Goal: Task Accomplishment & Management: Manage account settings

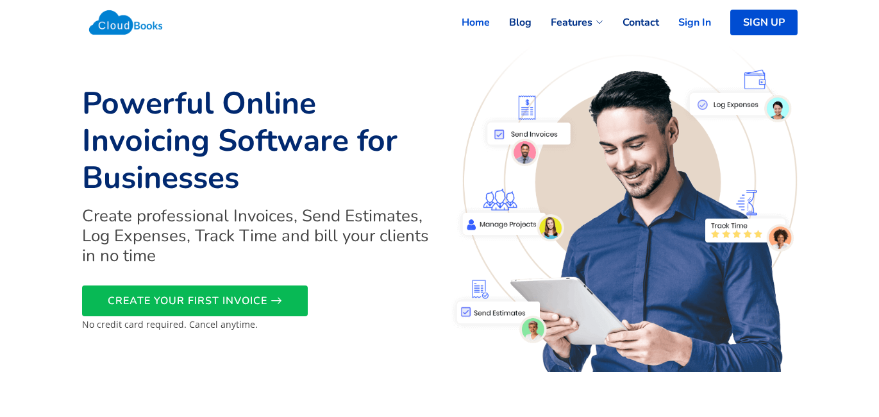
click at [702, 21] on link "Sign In" at bounding box center [685, 22] width 52 height 28
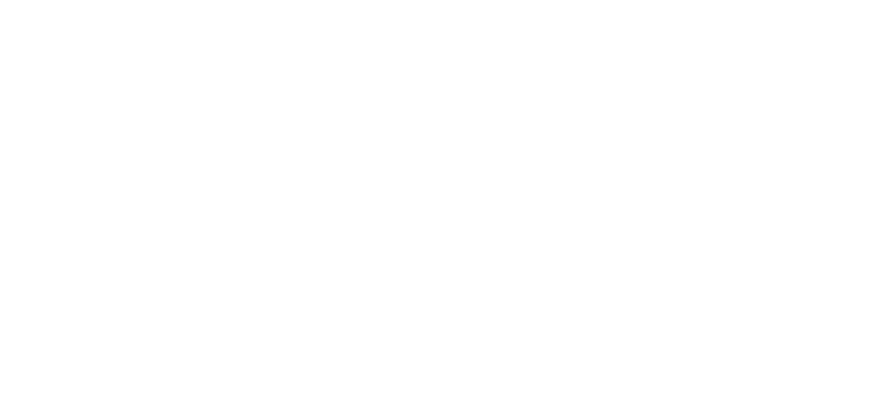
select select "365"
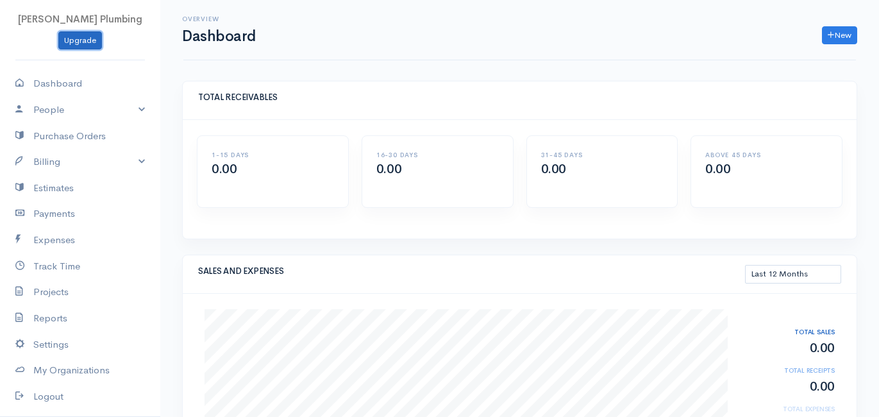
click at [86, 45] on link "Upgrade" at bounding box center [80, 40] width 44 height 19
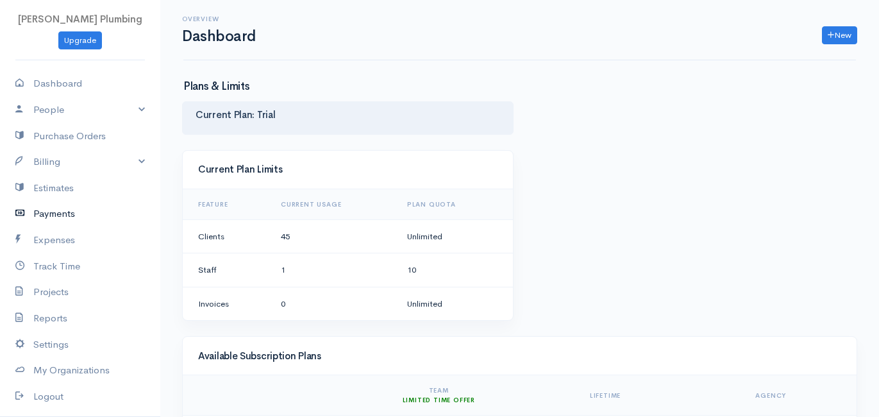
click at [69, 217] on link "Payments" at bounding box center [80, 214] width 160 height 26
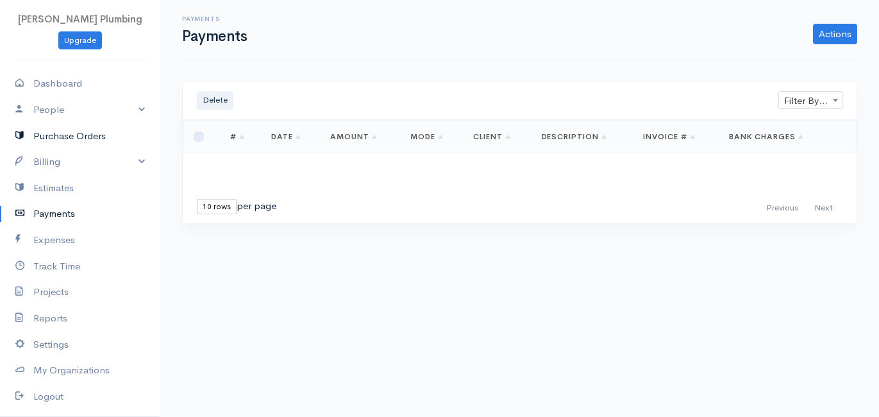
click at [121, 134] on link "Purchase Orders" at bounding box center [80, 136] width 160 height 26
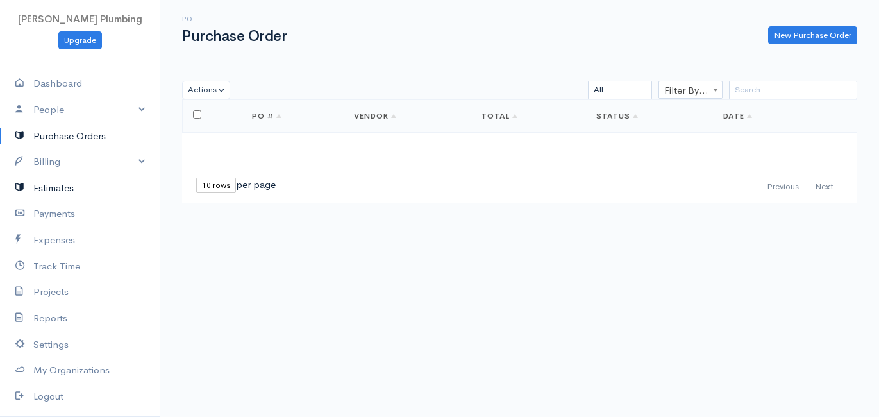
scroll to position [62, 0]
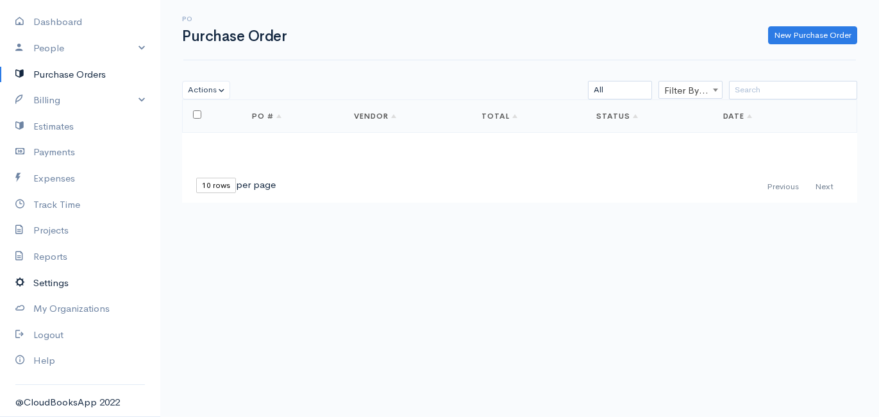
click at [94, 285] on link "Settings" at bounding box center [80, 283] width 160 height 26
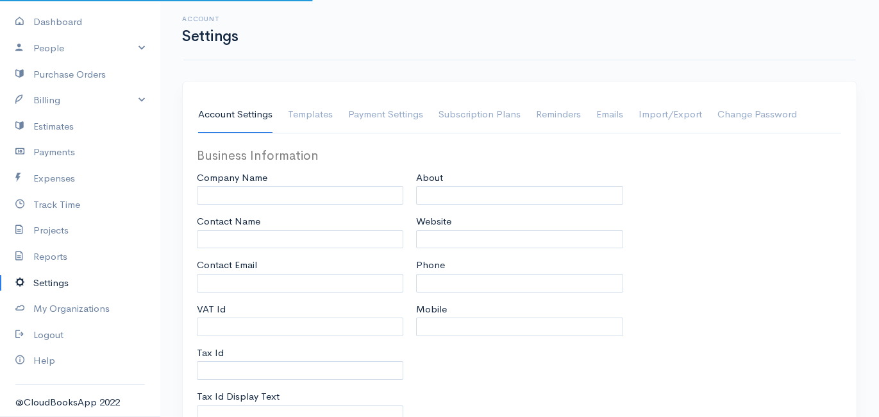
type input "[PERSON_NAME] Plumbing"
type input "[PERSON_NAME]"
type input "[EMAIL_ADDRESS][DOMAIN_NAME]"
type input "932648257"
type input "Tax Id"
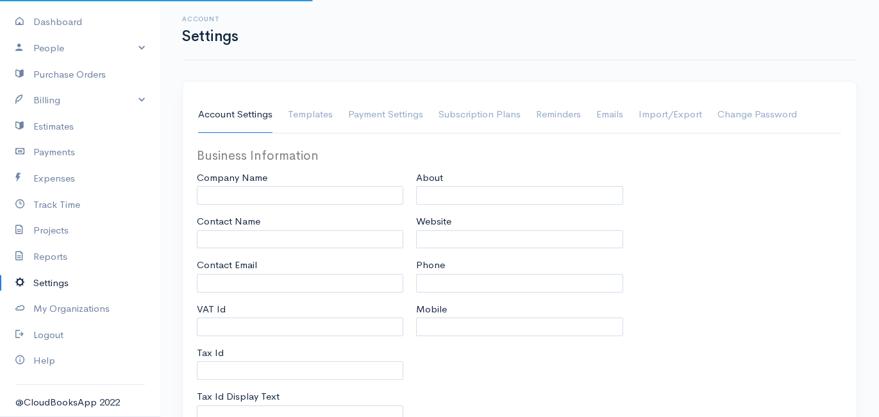
type input "5097248853"
select select
type input "9914 E 8th Ave"
type input "Spokane Valley"
type input "Washington"
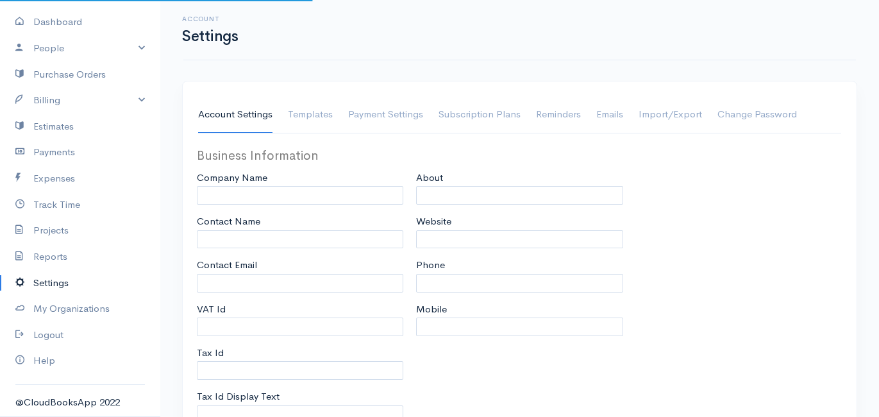
type input "99206"
select select
type input "INVOICE"
type input "1"
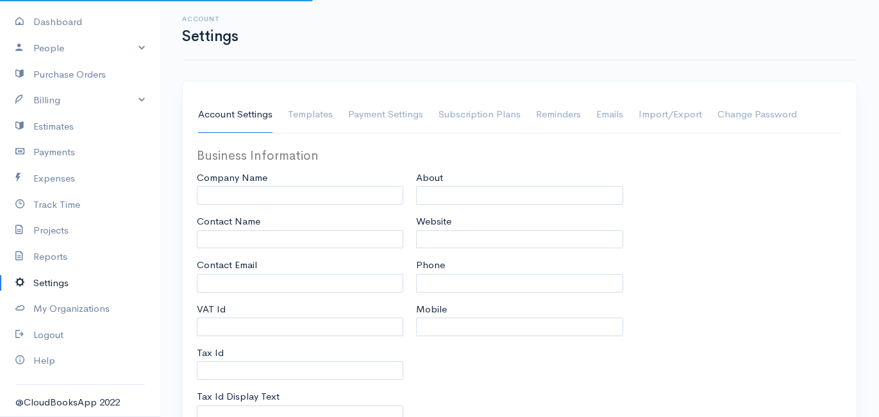
select select "3"
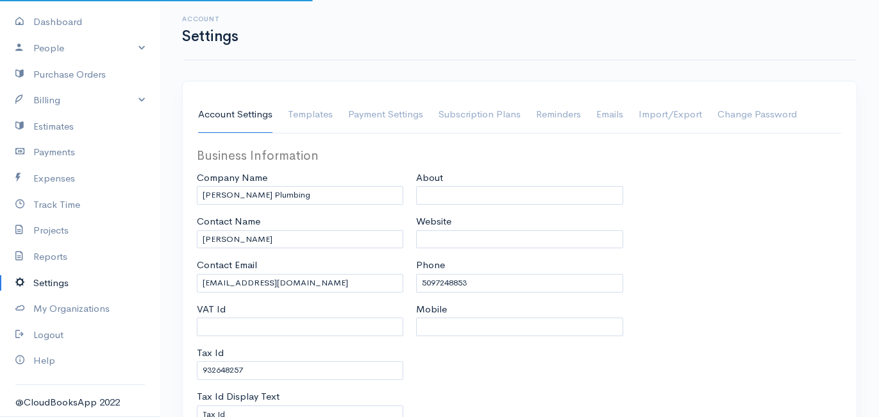
select select "[GEOGRAPHIC_DATA]"
select select "USD"
click at [378, 114] on link "Payment Settings" at bounding box center [385, 115] width 75 height 36
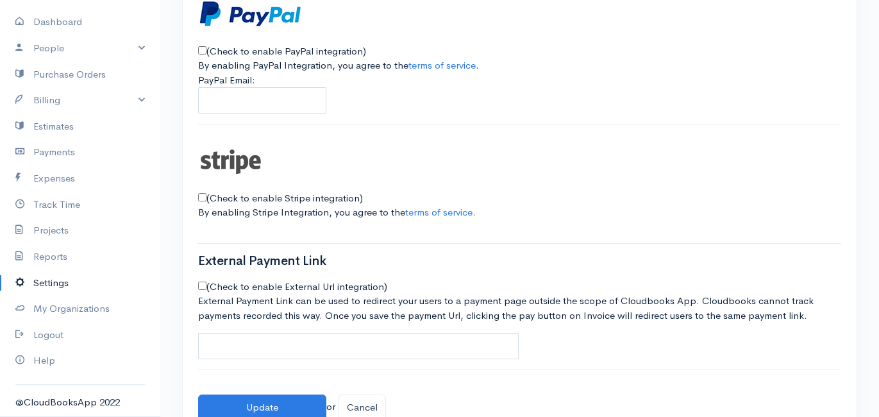
scroll to position [251, 0]
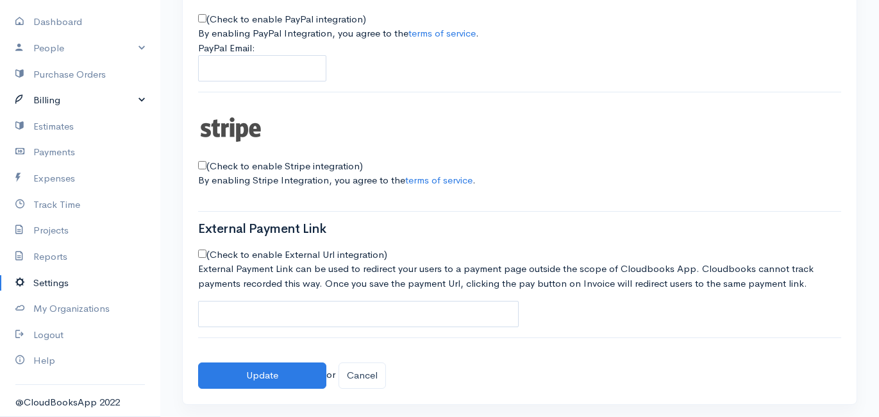
click at [135, 104] on link "Billing" at bounding box center [80, 100] width 160 height 26
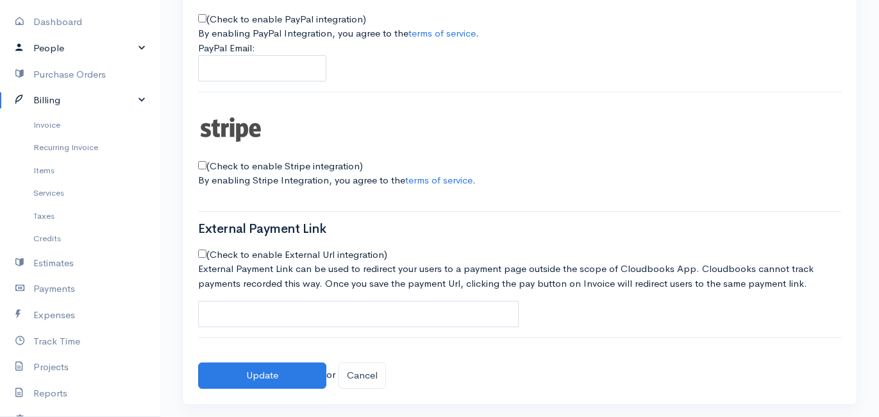
click at [133, 48] on link "People" at bounding box center [80, 48] width 160 height 26
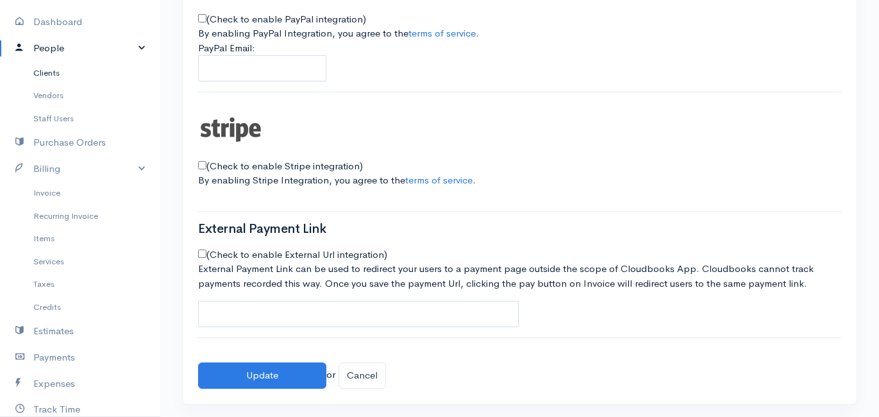
click at [71, 68] on link "Clients" at bounding box center [80, 73] width 160 height 23
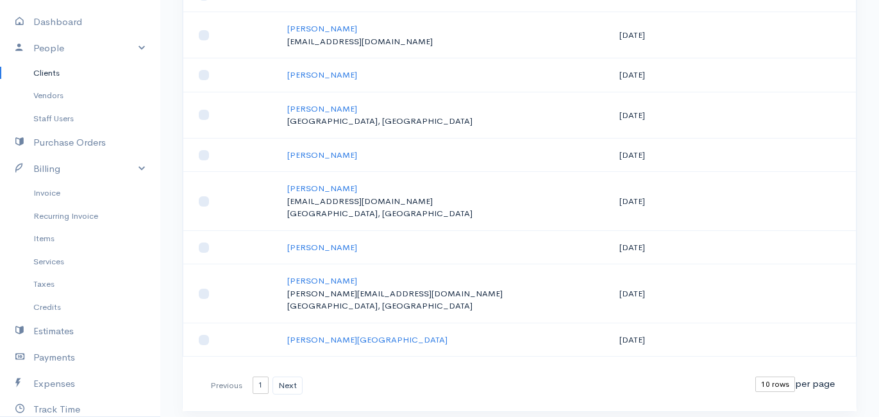
scroll to position [248, 0]
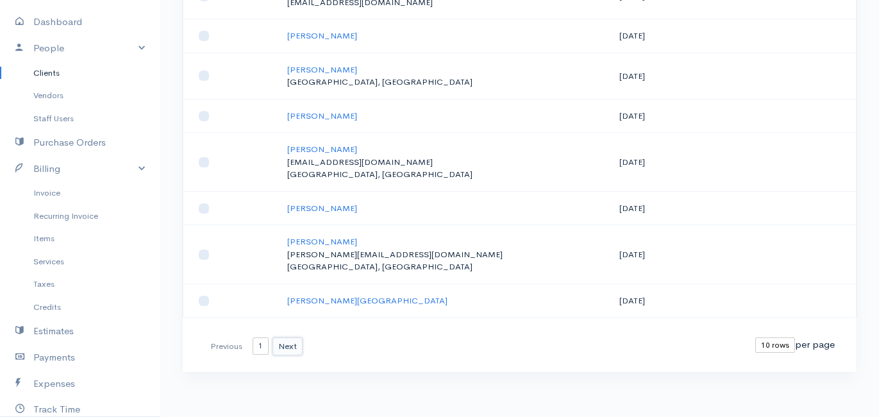
click at [291, 346] on button "Next" at bounding box center [288, 346] width 30 height 19
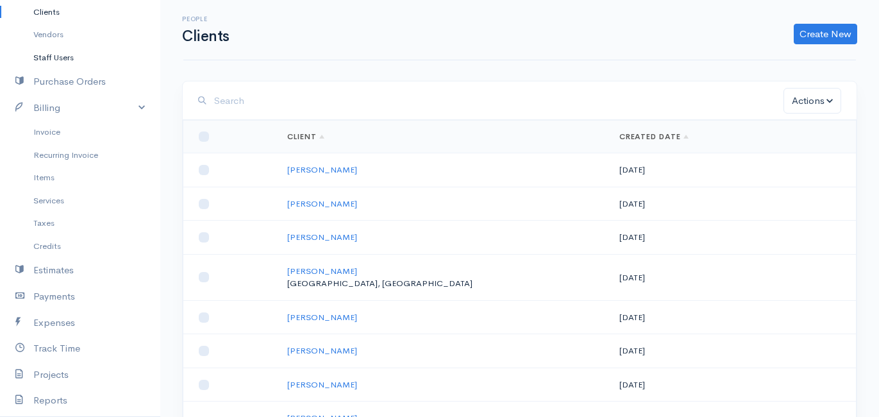
scroll to position [128, 0]
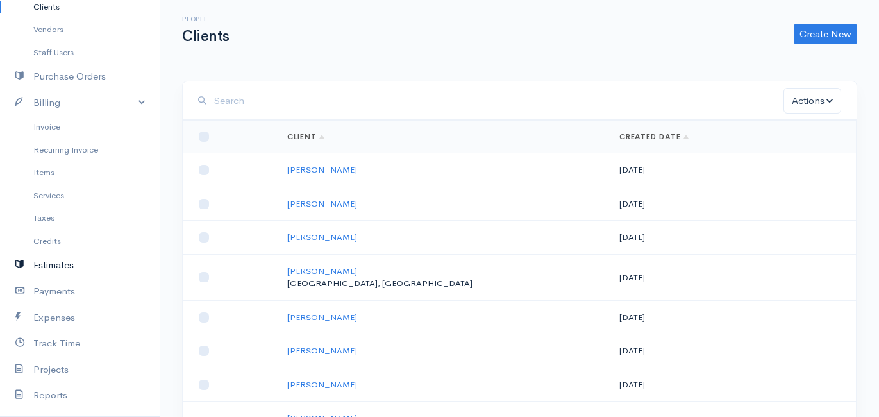
click at [78, 260] on link "Estimates" at bounding box center [80, 265] width 160 height 26
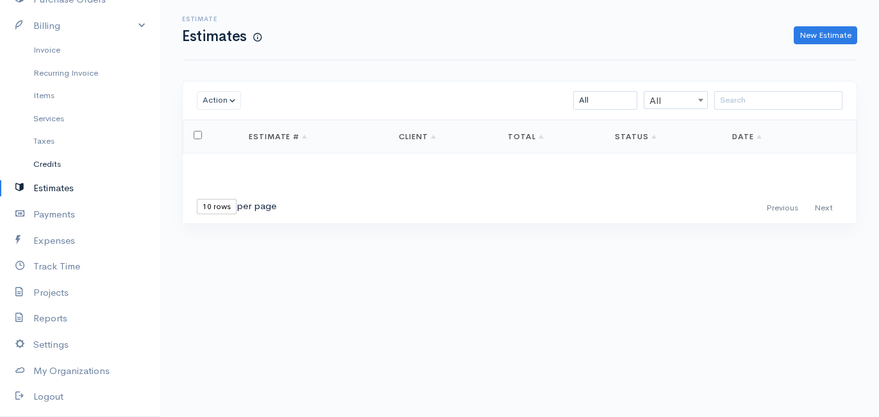
scroll to position [208, 0]
click at [74, 221] on link "Payments" at bounding box center [80, 211] width 160 height 26
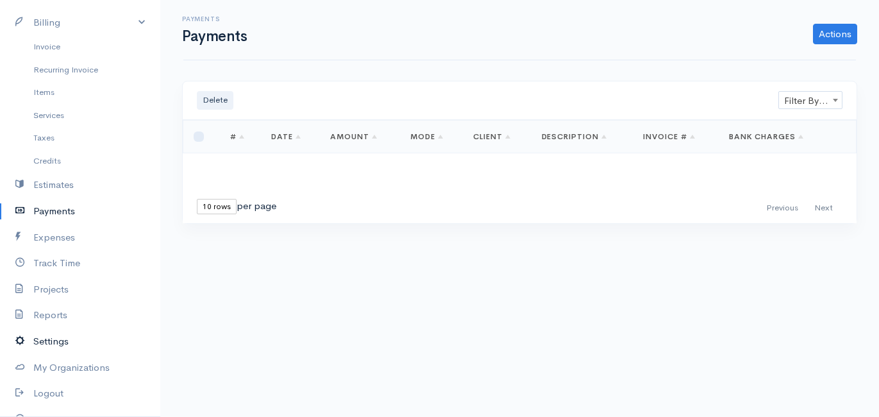
click at [76, 339] on link "Settings" at bounding box center [80, 341] width 160 height 26
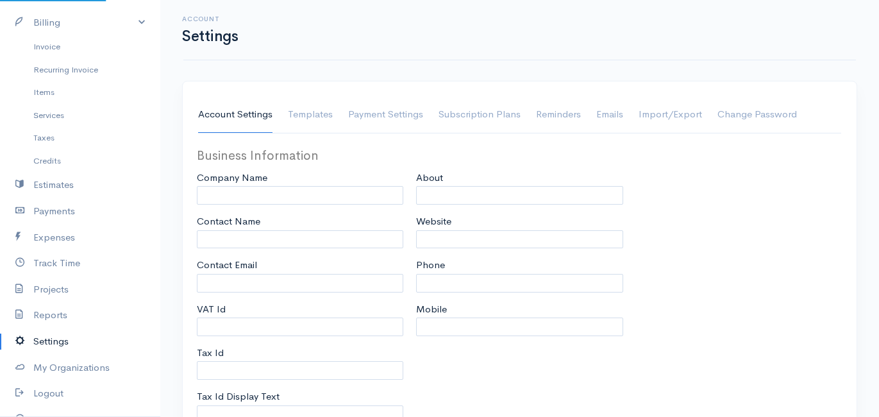
type input "[PERSON_NAME] Plumbing"
type input "[PERSON_NAME]"
type input "[EMAIL_ADDRESS][DOMAIN_NAME]"
type input "932648257"
type input "Tax Id"
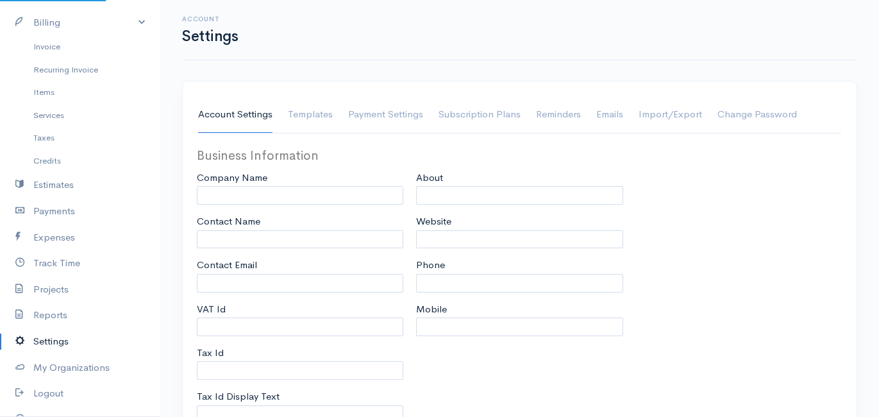
type input "5097248853"
select select
type input "9914 E 8th Ave"
type input "Spokane Valley"
type input "Washington"
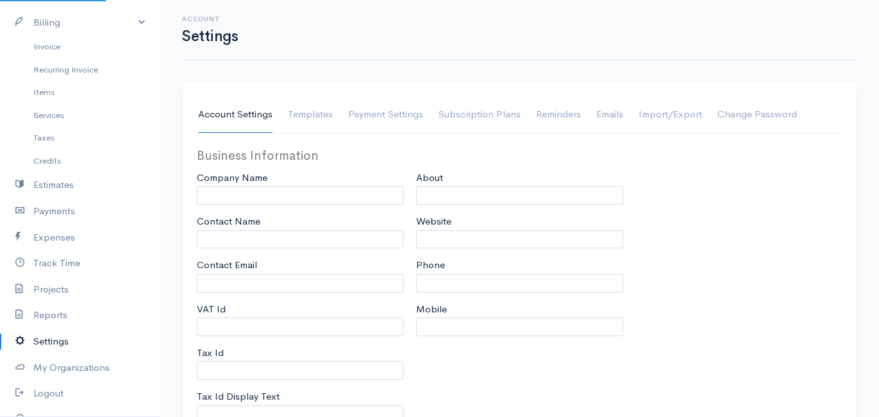
type input "99206"
select select
type input "INVOICE"
type input "1"
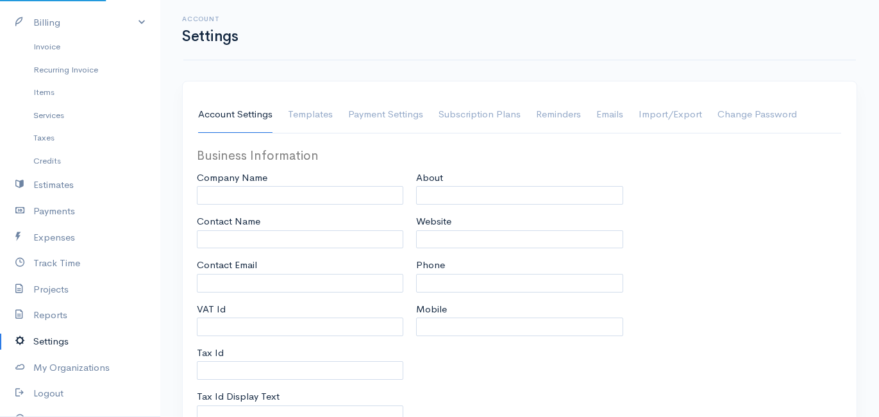
select select "3"
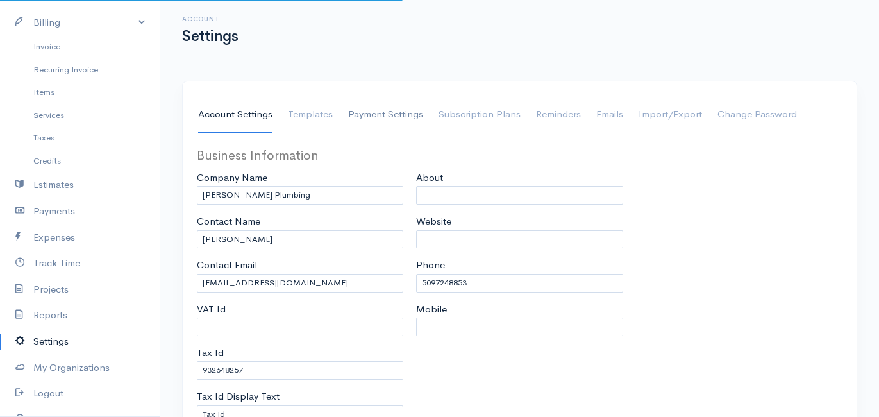
select select "[GEOGRAPHIC_DATA]"
select select "USD"
click at [401, 108] on link "Payment Settings" at bounding box center [385, 115] width 75 height 36
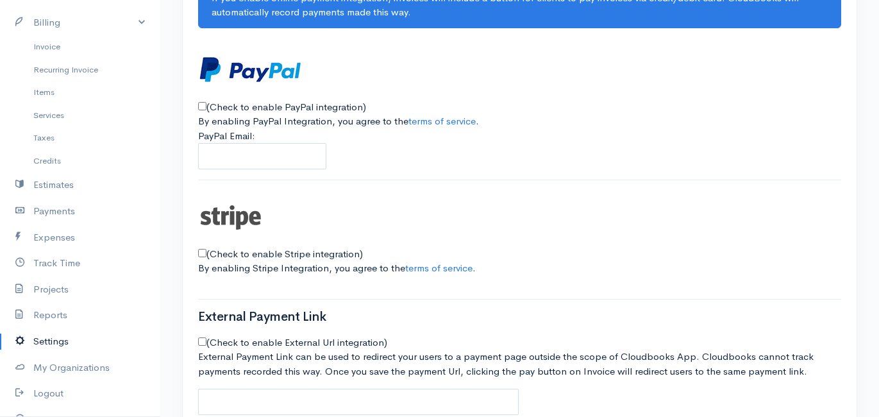
scroll to position [201, 0]
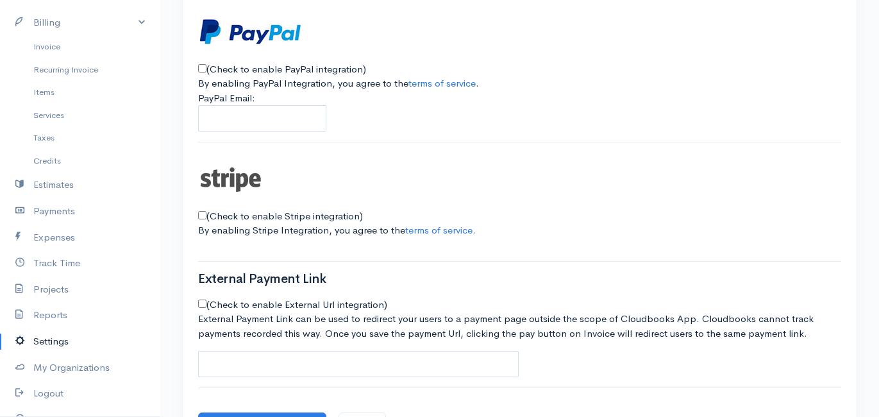
click at [197, 214] on div "Account Settings Templates Payment Settings Subscription Plans Reminders Emails…" at bounding box center [520, 167] width 674 height 574
click at [201, 211] on input "(Check to enable Stripe integration)" at bounding box center [202, 215] width 8 height 8
checkbox input "true"
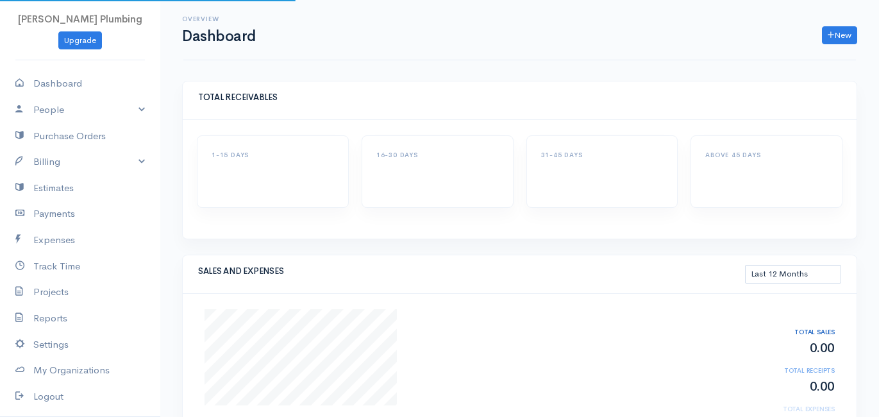
select select "365"
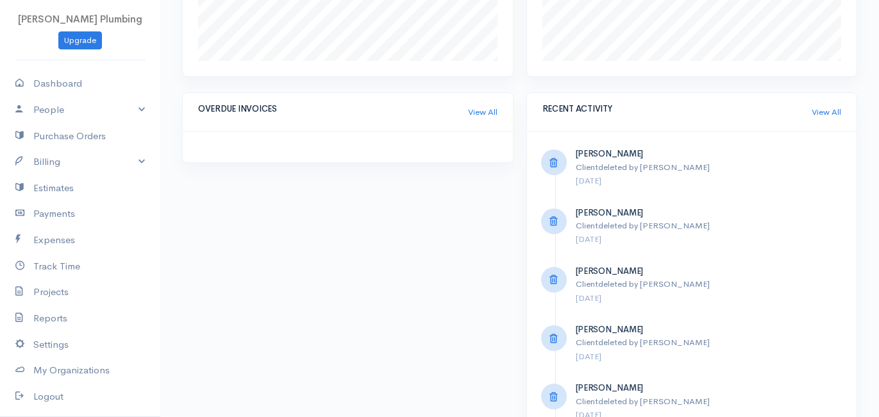
scroll to position [813, 0]
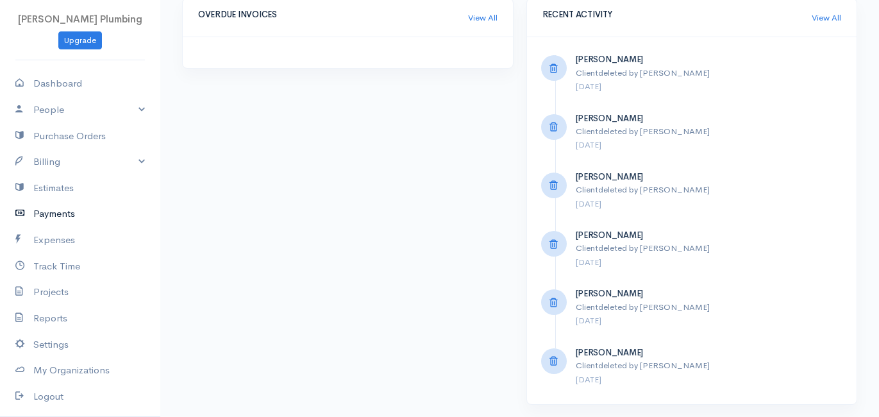
click at [69, 213] on link "Payments" at bounding box center [80, 214] width 160 height 26
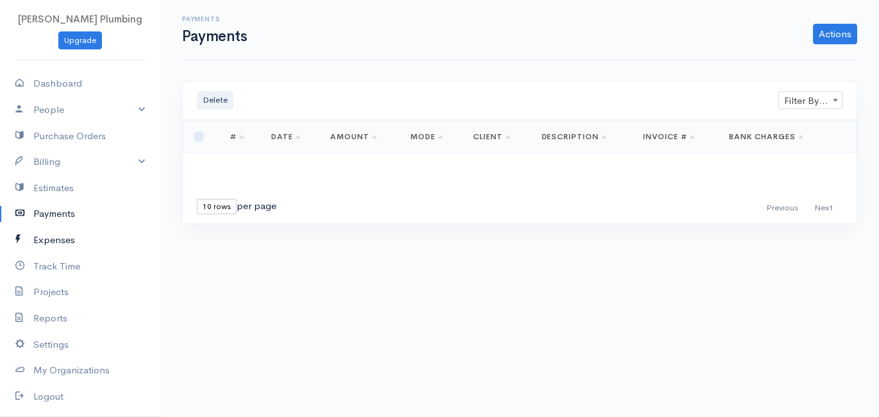
scroll to position [62, 0]
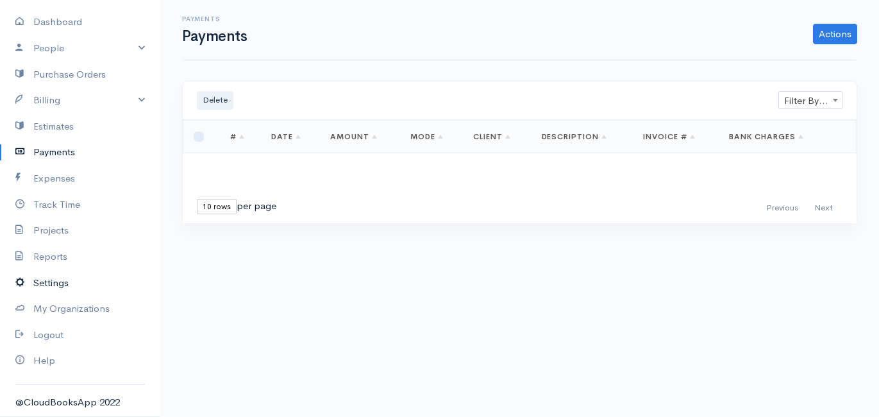
click at [66, 283] on link "Settings" at bounding box center [80, 283] width 160 height 26
select select "3"
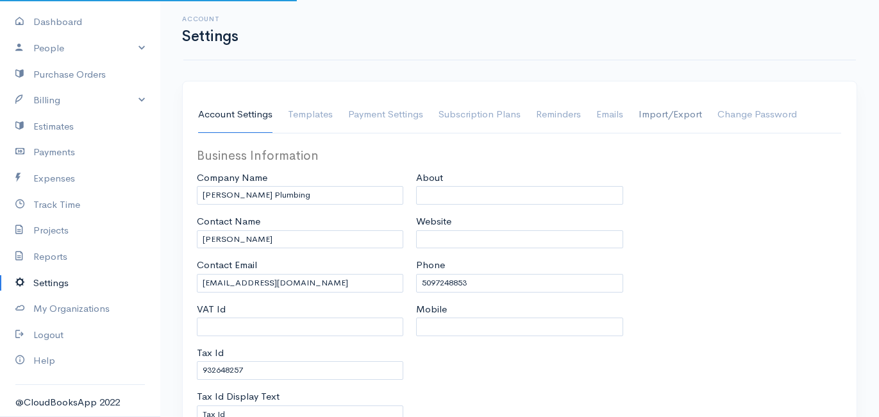
select select "[GEOGRAPHIC_DATA]"
select select "USD"
click at [413, 117] on link "Payment Settings" at bounding box center [385, 115] width 75 height 36
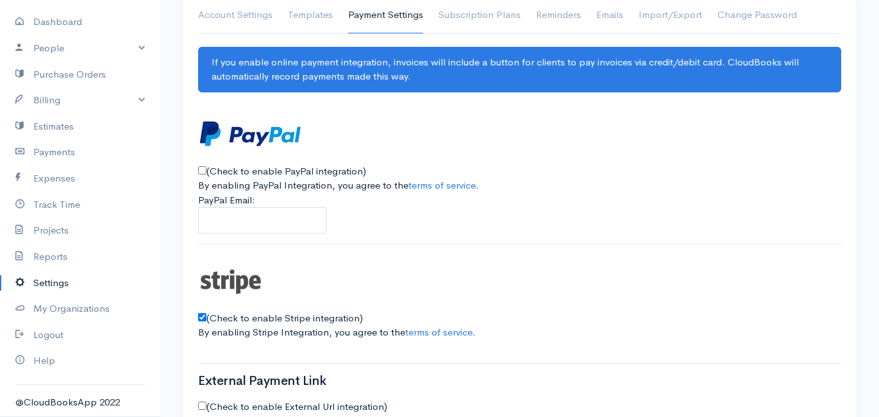
scroll to position [251, 0]
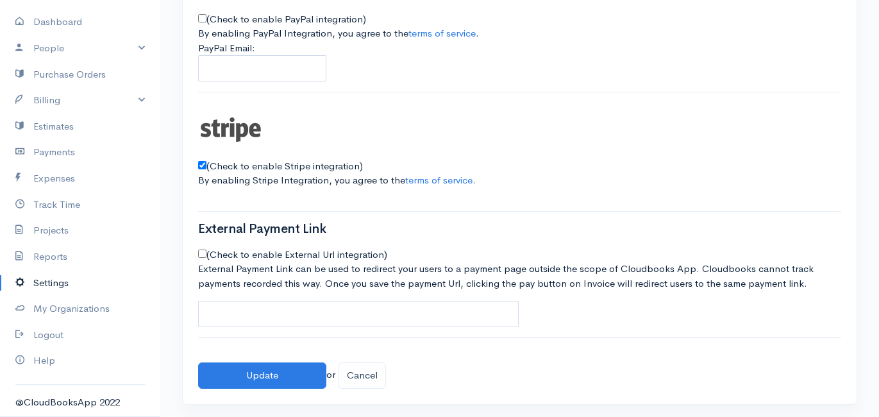
click at [201, 249] on input "(Check to enable External Url integration)" at bounding box center [202, 253] width 8 height 8
click at [205, 251] on input "(Check to enable External Url integration)" at bounding box center [202, 253] width 8 height 8
checkbox input "false"
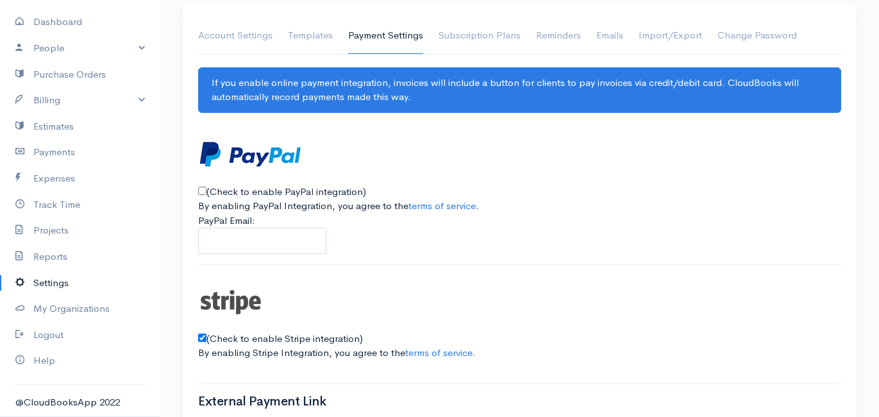
scroll to position [0, 0]
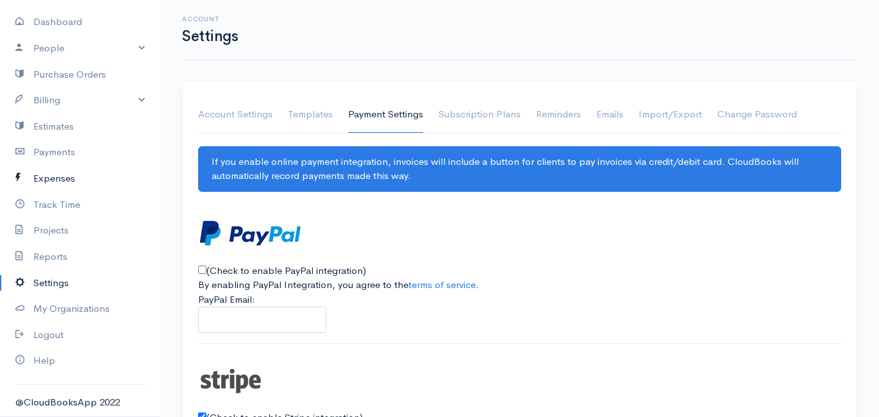
click at [62, 174] on link "Expenses" at bounding box center [80, 178] width 160 height 26
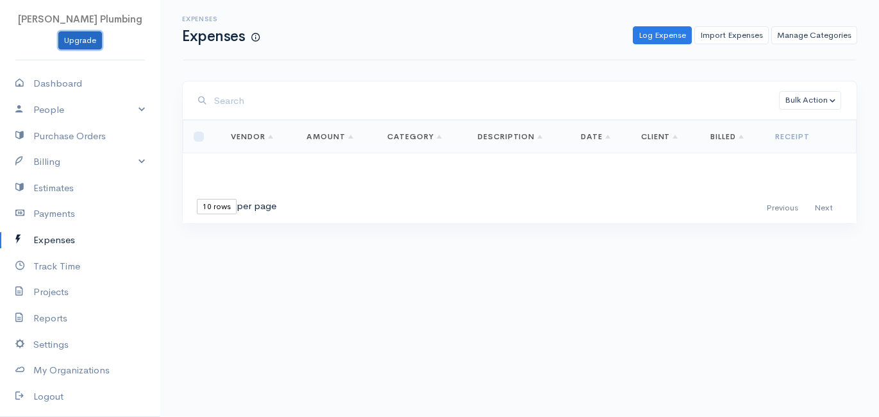
click at [76, 40] on link "Upgrade" at bounding box center [80, 40] width 44 height 19
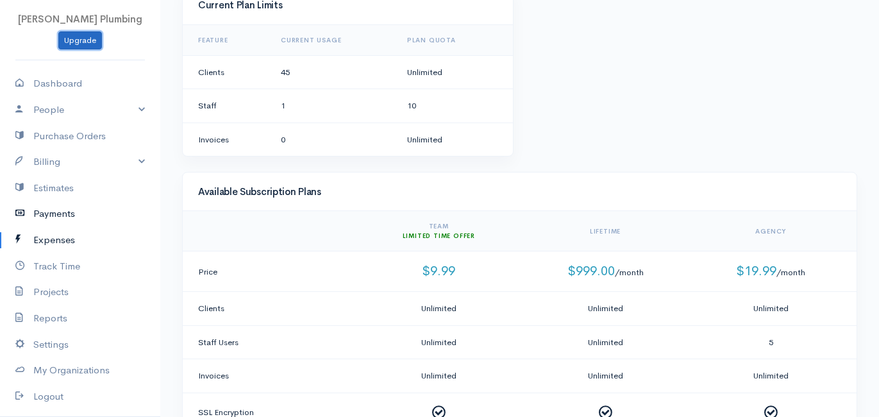
scroll to position [62, 0]
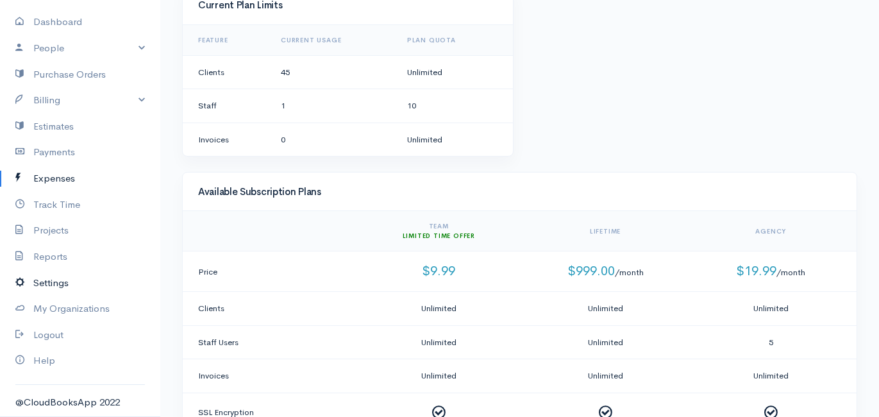
click at [42, 276] on link "Settings" at bounding box center [80, 283] width 160 height 26
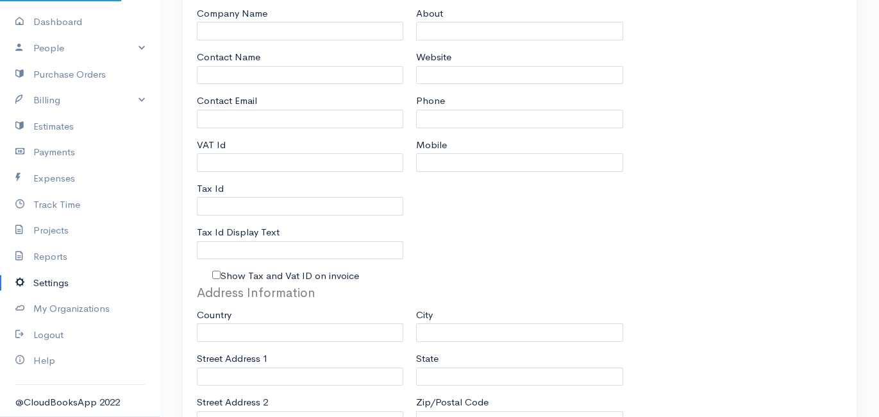
type input "[PERSON_NAME] Plumbing"
type input "[PERSON_NAME]"
type input "[EMAIL_ADDRESS][DOMAIN_NAME]"
type input "932648257"
type input "Tax Id"
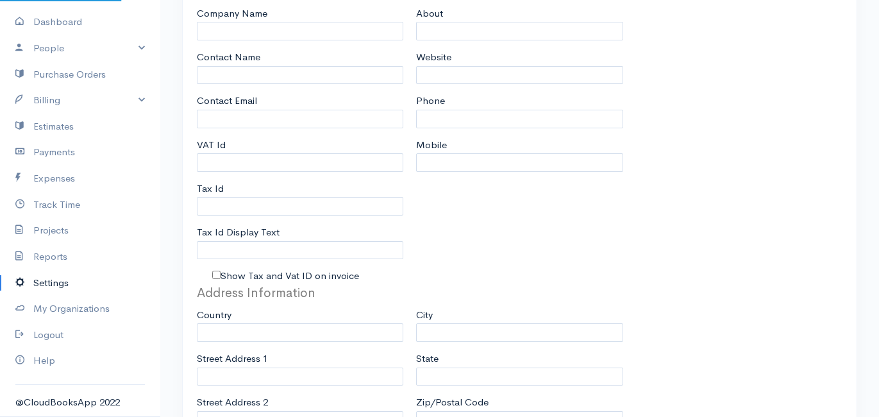
type input "5097248853"
select select
type input "9914 E 8th Ave"
type input "Spokane Valley"
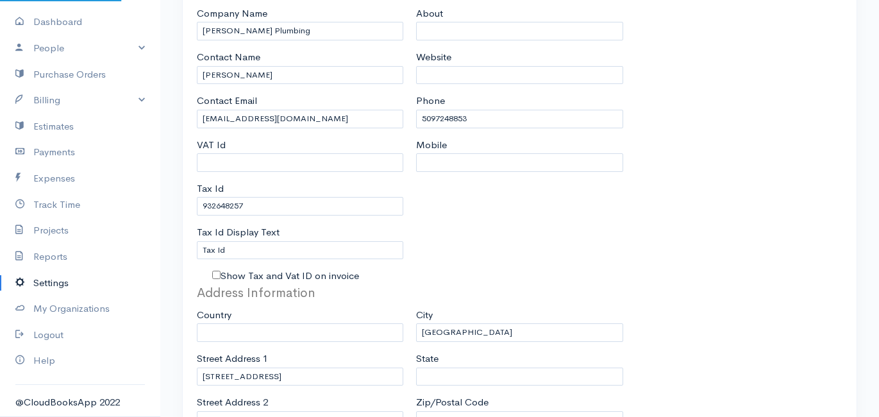
type input "Washington"
type input "99206"
select select
type input "INVOICE"
type input "1"
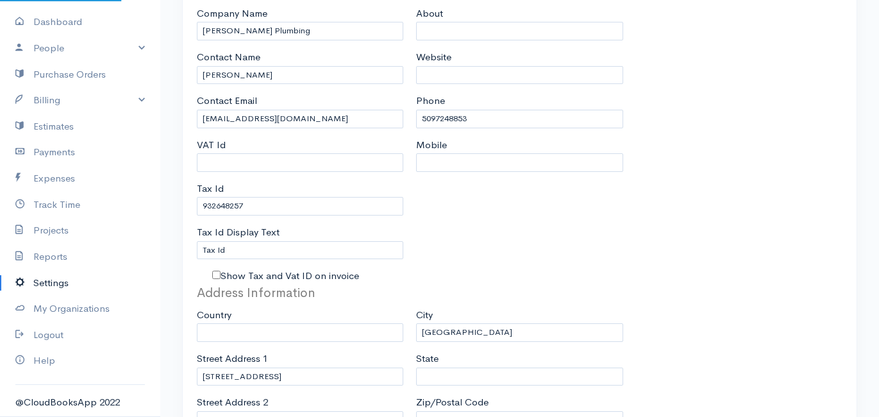
type input "1"
select select "3"
select select "[GEOGRAPHIC_DATA]"
select select "USD"
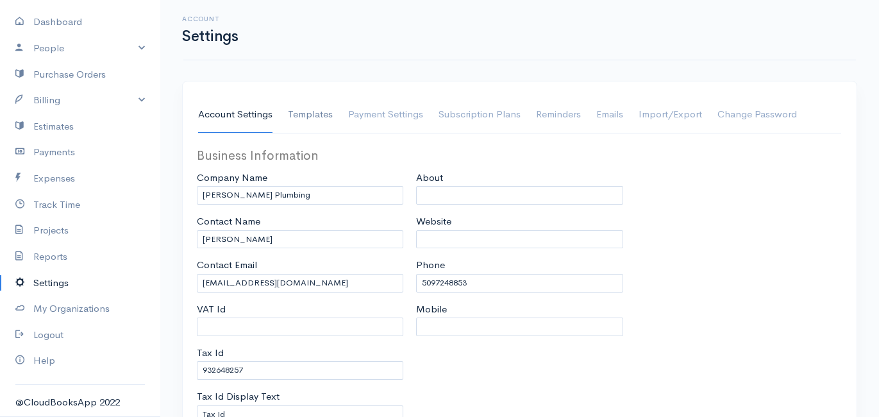
click at [300, 122] on link "Templates" at bounding box center [310, 115] width 45 height 36
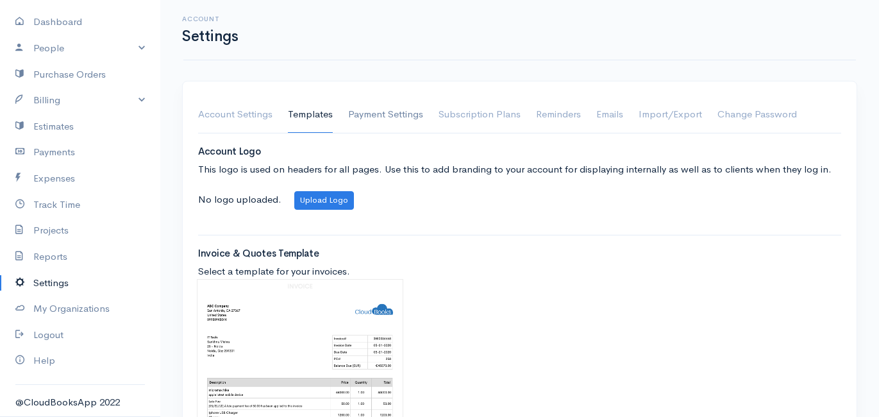
click at [364, 112] on link "Payment Settings" at bounding box center [385, 115] width 75 height 36
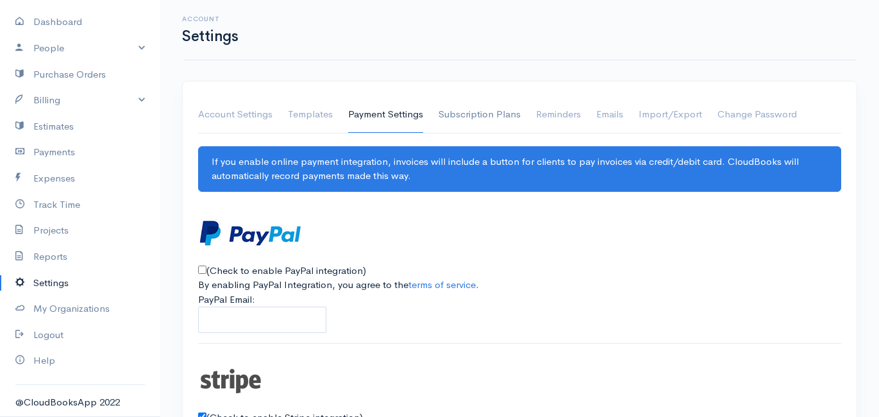
click at [465, 112] on link "Subscription Plans" at bounding box center [480, 115] width 82 height 36
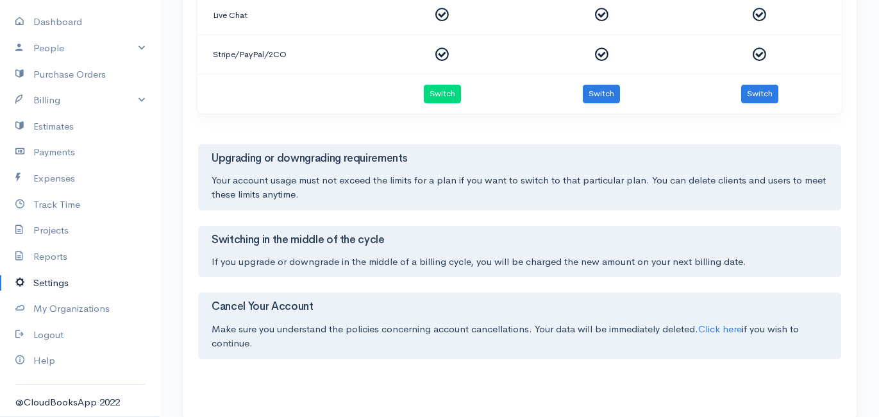
scroll to position [761, 0]
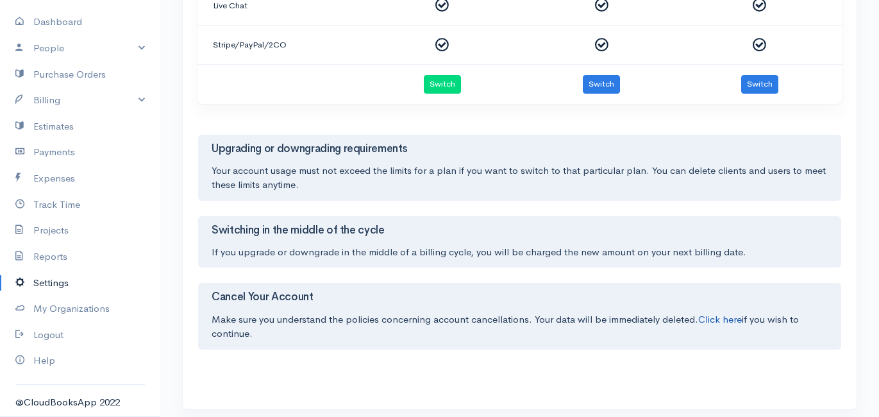
click at [723, 313] on link "Click here" at bounding box center [720, 319] width 44 height 12
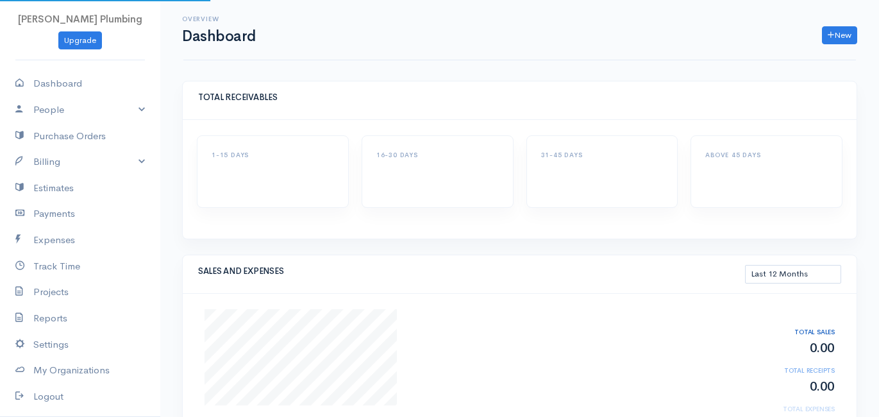
select select "365"
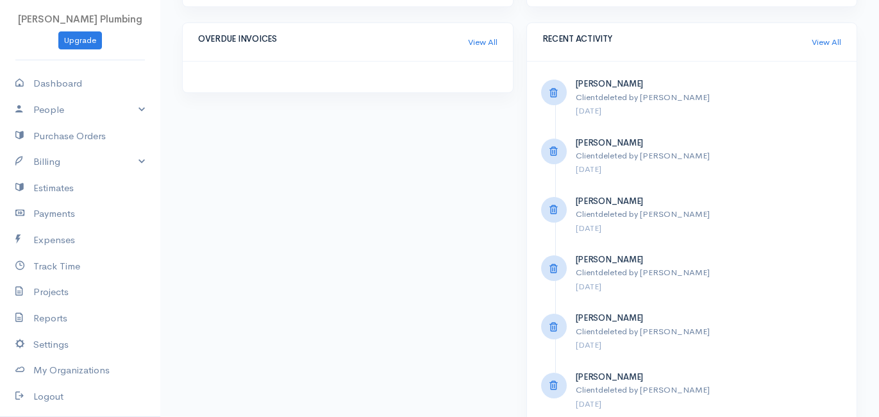
scroll to position [813, 0]
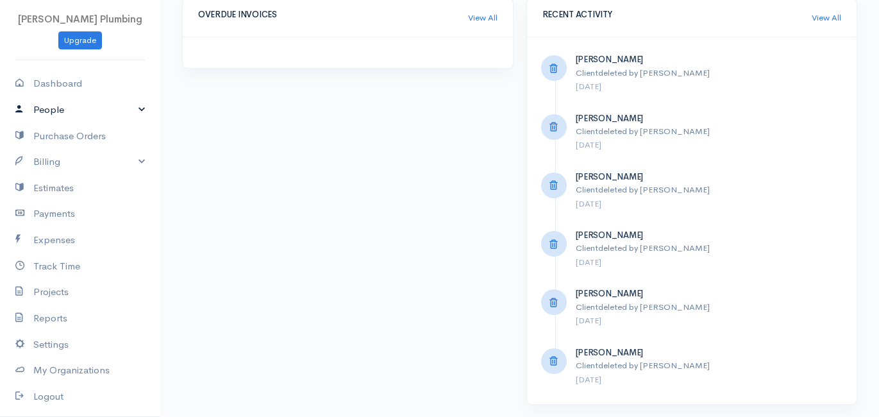
click at [138, 108] on link "People" at bounding box center [80, 110] width 160 height 26
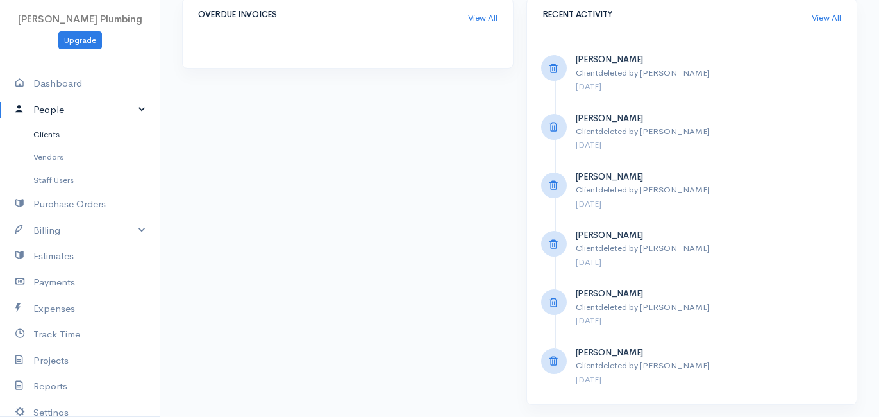
click at [59, 131] on link "Clients" at bounding box center [80, 134] width 160 height 23
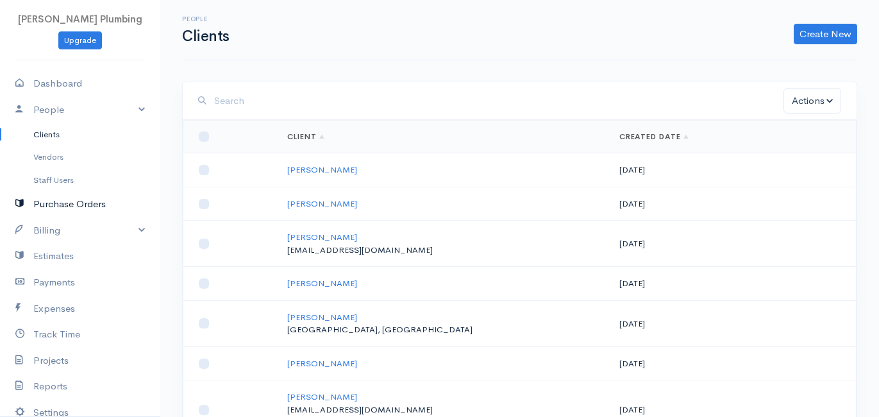
scroll to position [130, 0]
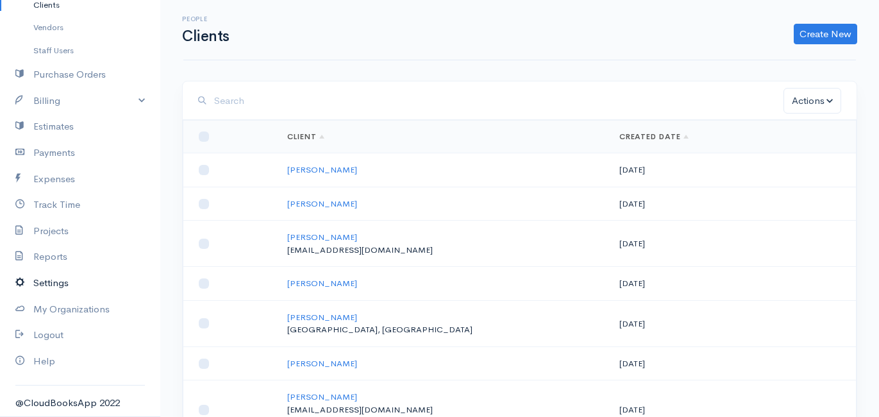
click at [60, 283] on link "Settings" at bounding box center [80, 283] width 160 height 26
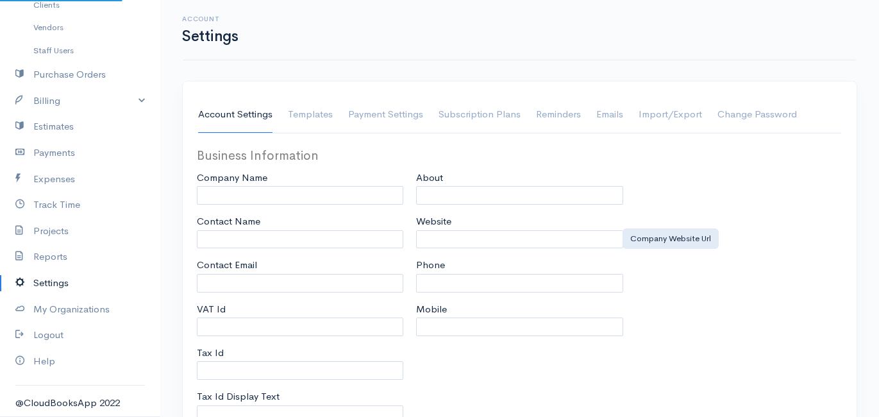
select select
select select "3"
type input "[EMAIL_ADDRESS][DOMAIN_NAME]"
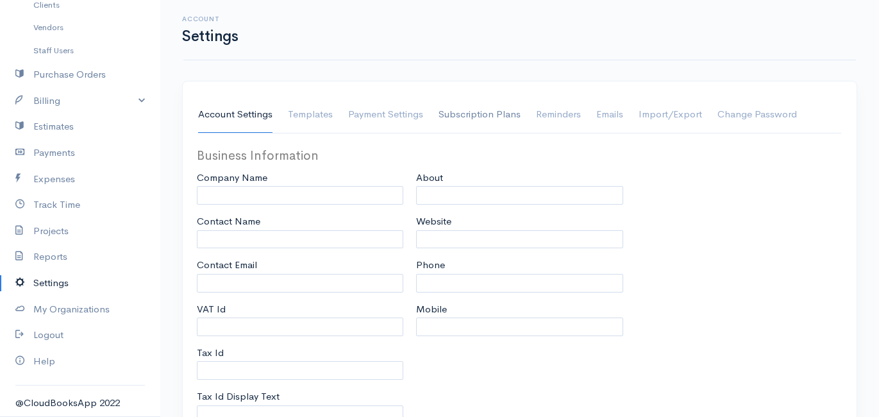
click at [491, 110] on link "Subscription Plans" at bounding box center [480, 115] width 82 height 36
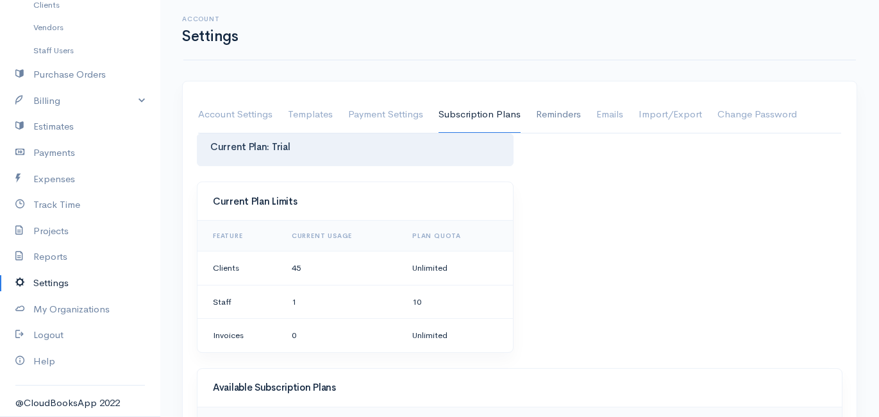
click at [557, 110] on link "Reminders" at bounding box center [558, 115] width 45 height 36
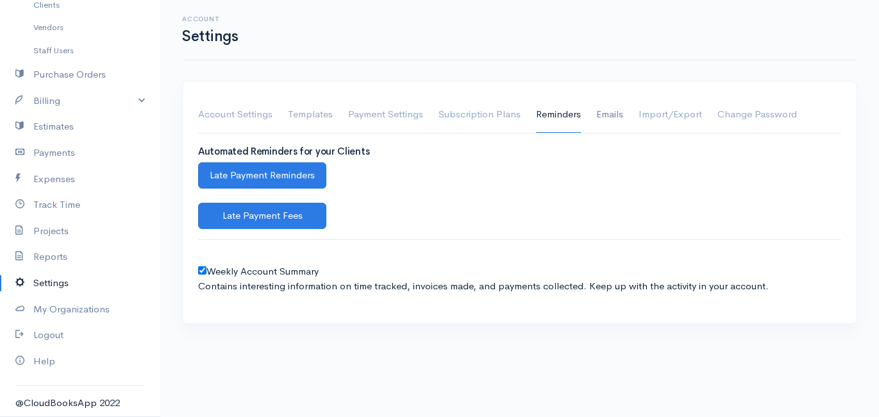
click at [610, 117] on link "Emails" at bounding box center [609, 115] width 27 height 36
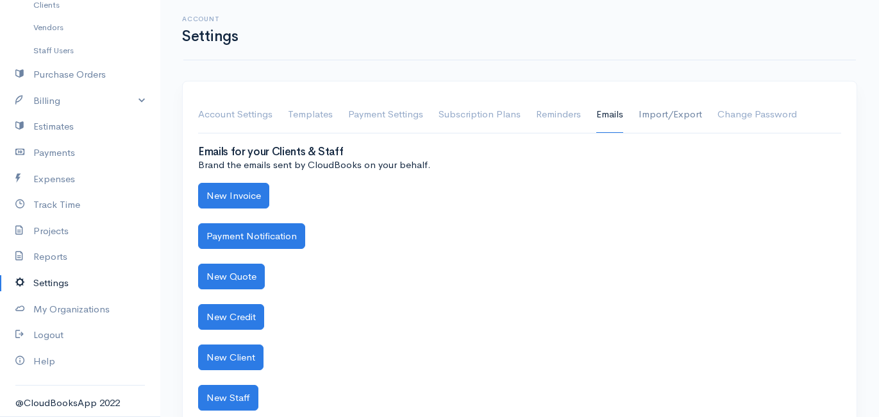
click at [670, 120] on link "Import/Export" at bounding box center [670, 115] width 63 height 36
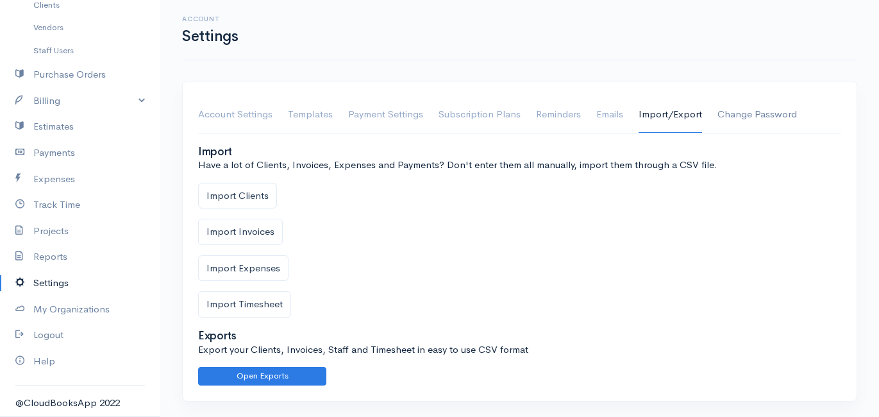
click at [765, 111] on link "Change Password" at bounding box center [758, 115] width 80 height 36
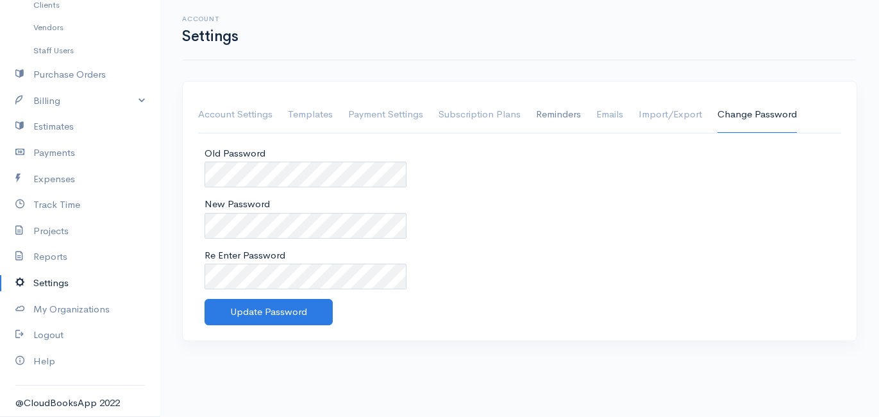
click at [566, 115] on link "Reminders" at bounding box center [558, 115] width 45 height 36
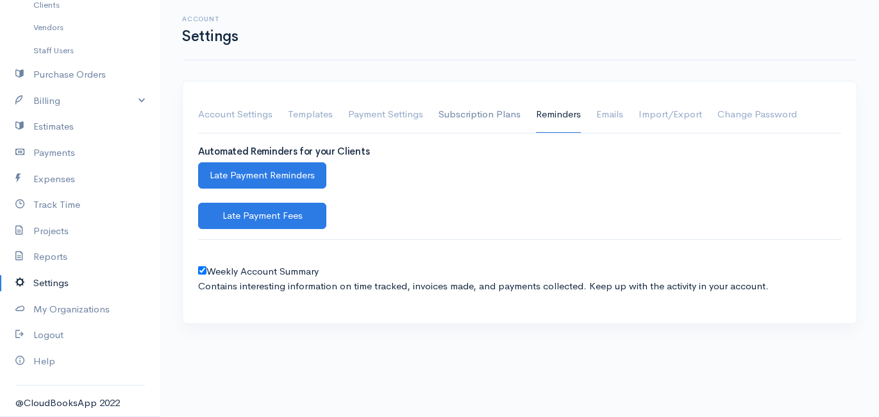
click at [444, 112] on link "Subscription Plans" at bounding box center [480, 115] width 82 height 36
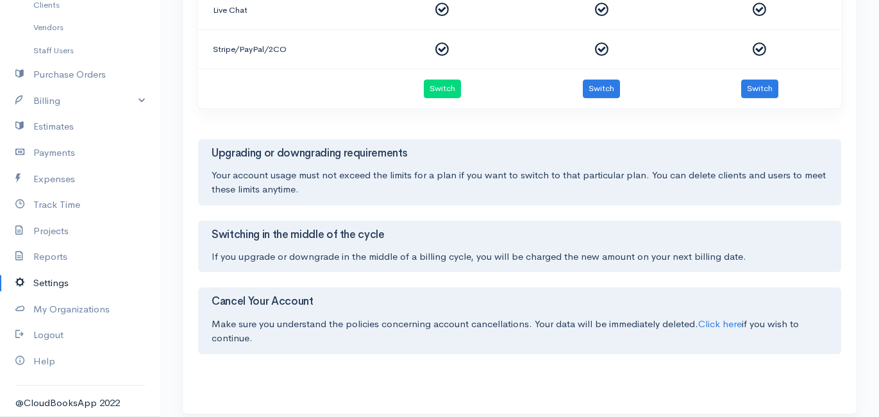
scroll to position [761, 0]
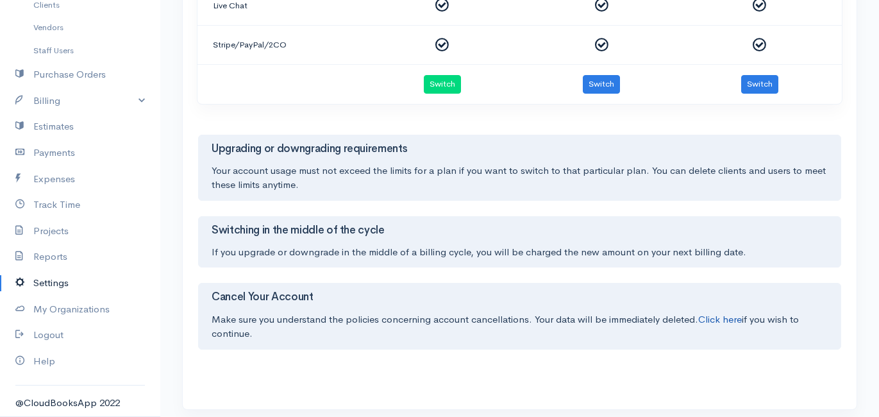
click at [713, 313] on link "Click here" at bounding box center [720, 319] width 44 height 12
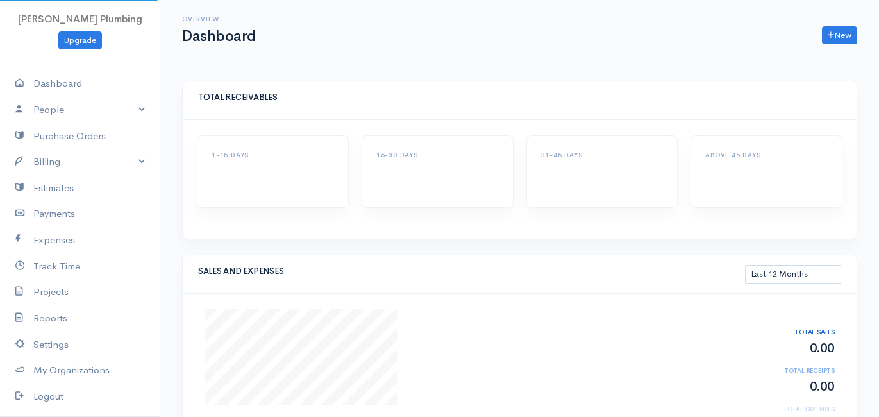
select select "365"
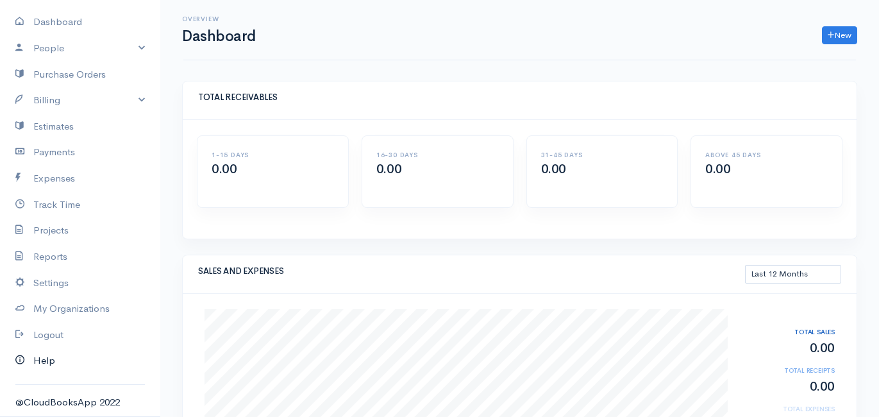
click at [60, 354] on link "Help" at bounding box center [80, 361] width 160 height 26
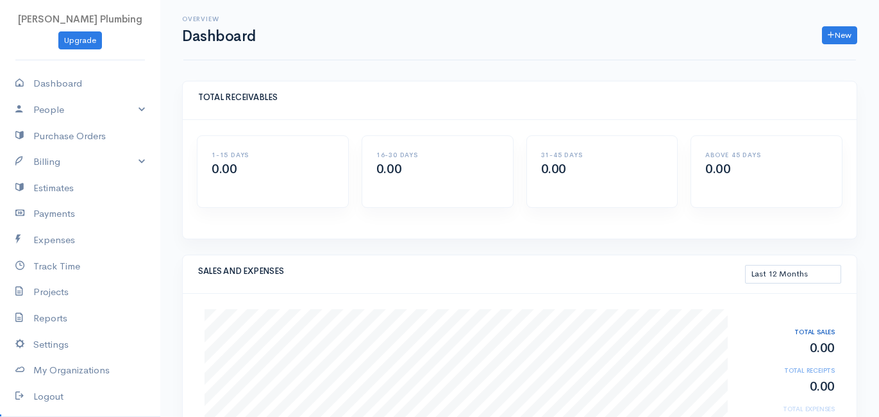
click at [63, 15] on span "[PERSON_NAME] Plumbing" at bounding box center [80, 19] width 124 height 12
click at [53, 76] on link "Dashboard" at bounding box center [80, 84] width 160 height 26
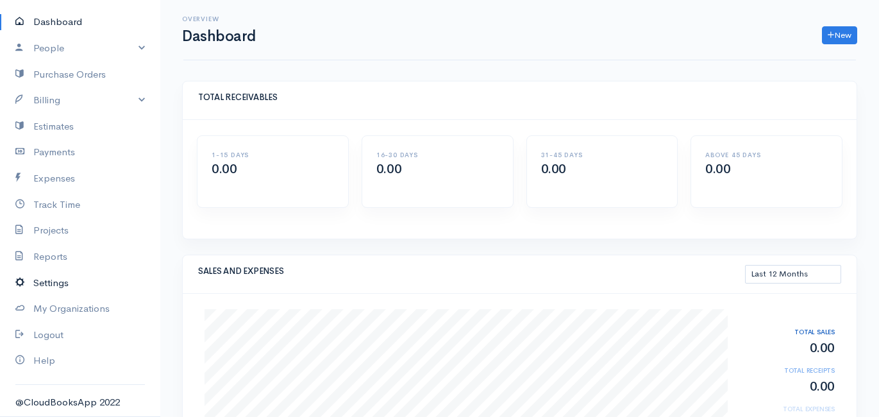
click at [50, 276] on link "Settings" at bounding box center [80, 283] width 160 height 26
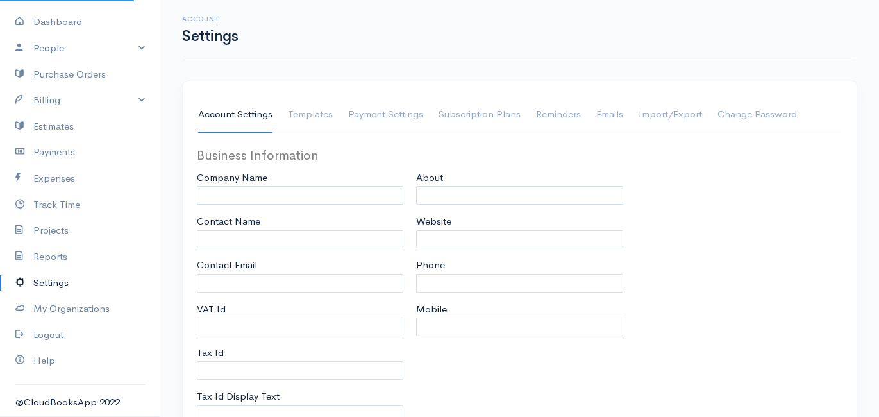
select select
select select "3"
type input "[EMAIL_ADDRESS][DOMAIN_NAME]"
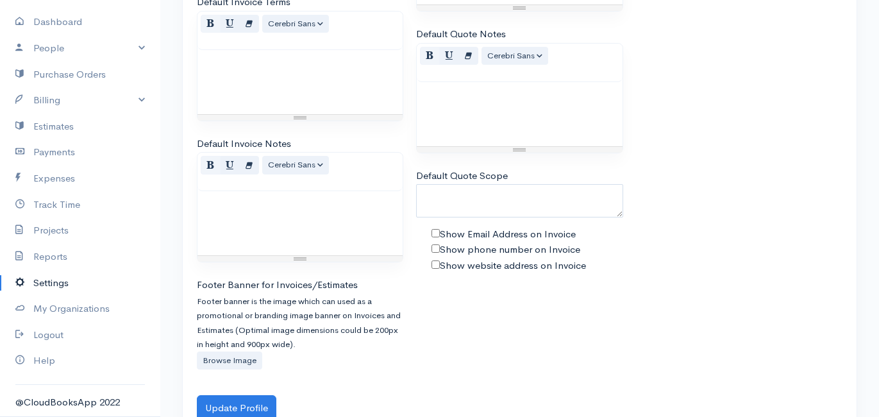
scroll to position [897, 0]
click at [253, 394] on button "Update Profile" at bounding box center [237, 407] width 80 height 26
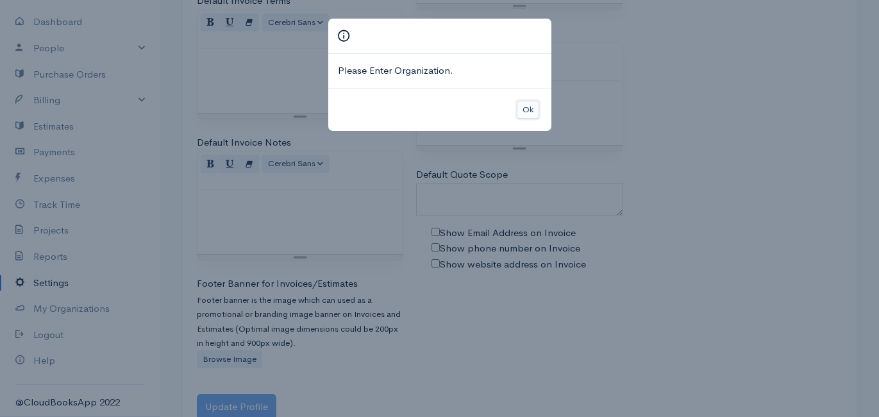
click at [534, 101] on button "Ok" at bounding box center [528, 110] width 22 height 19
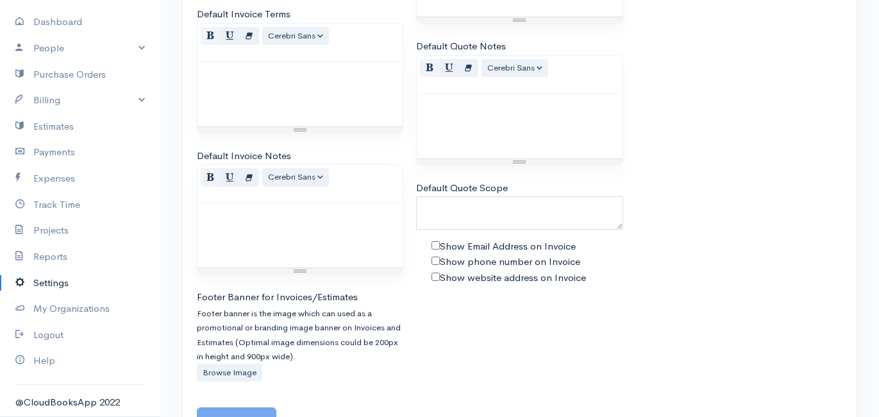
scroll to position [0, 0]
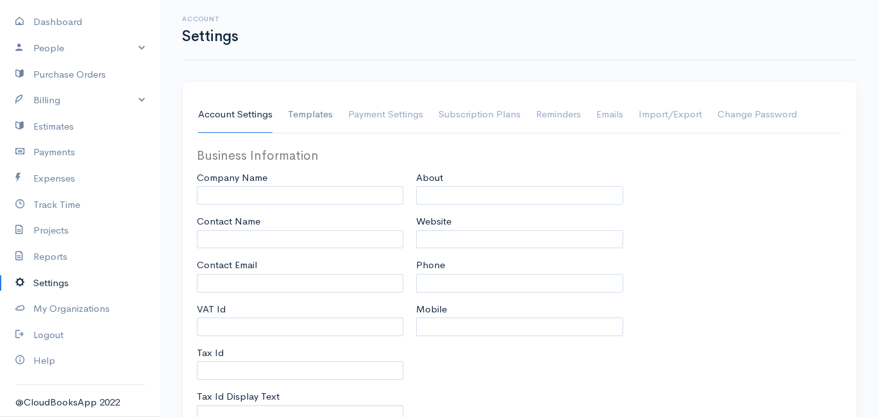
click at [299, 112] on link "Templates" at bounding box center [310, 115] width 45 height 36
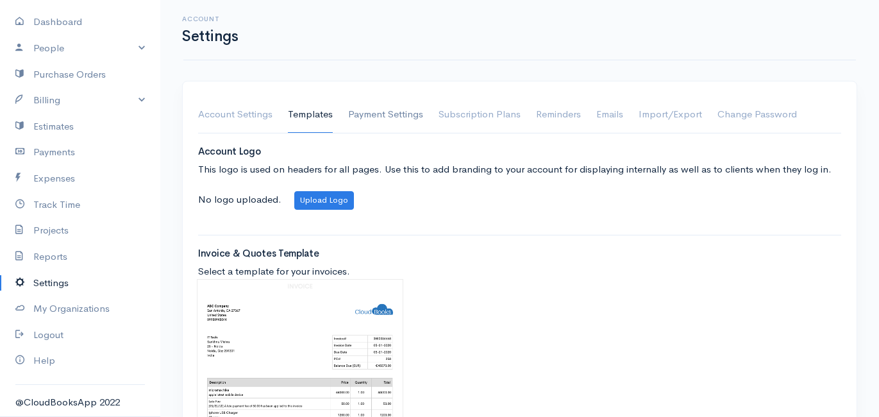
click at [372, 113] on link "Payment Settings" at bounding box center [385, 115] width 75 height 36
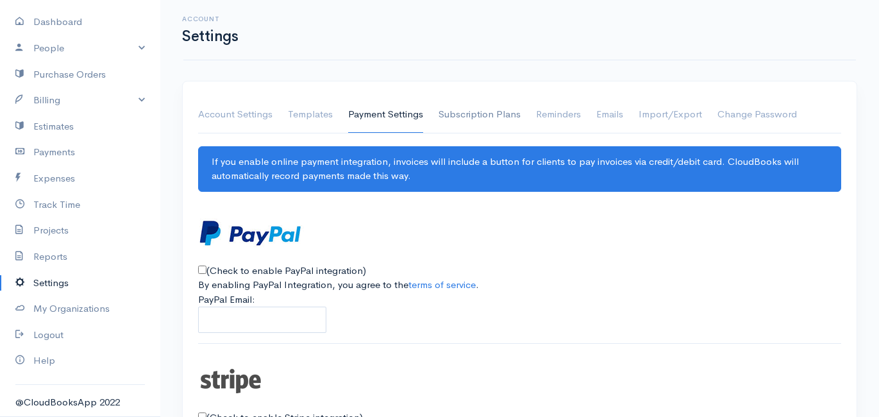
click at [476, 113] on link "Subscription Plans" at bounding box center [480, 115] width 82 height 36
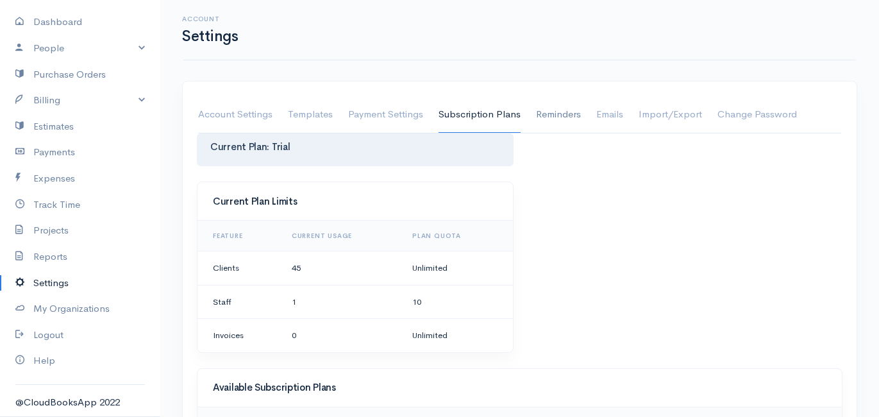
click at [555, 117] on link "Reminders" at bounding box center [558, 115] width 45 height 36
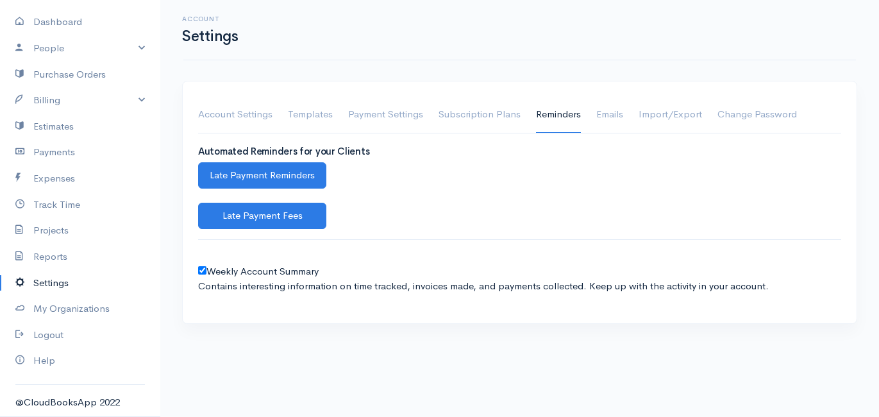
click at [622, 117] on ul "Account Settings Templates Payment Settings Subscription Plans Reminders Emails…" at bounding box center [519, 115] width 643 height 37
click at [621, 117] on link "Emails" at bounding box center [609, 115] width 27 height 36
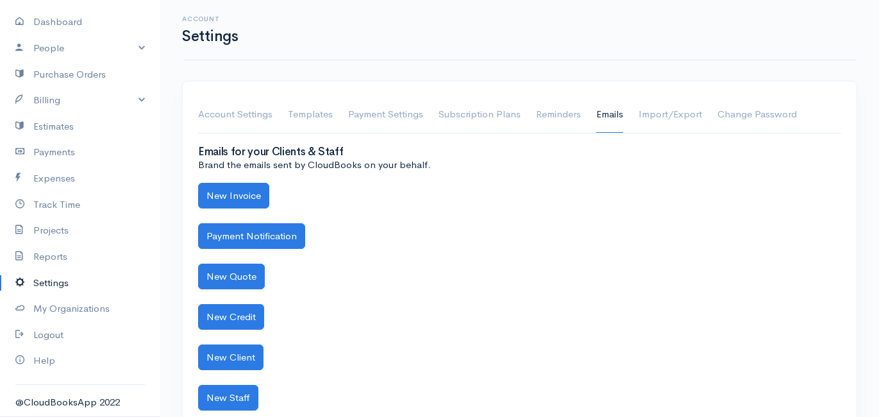
scroll to position [65, 0]
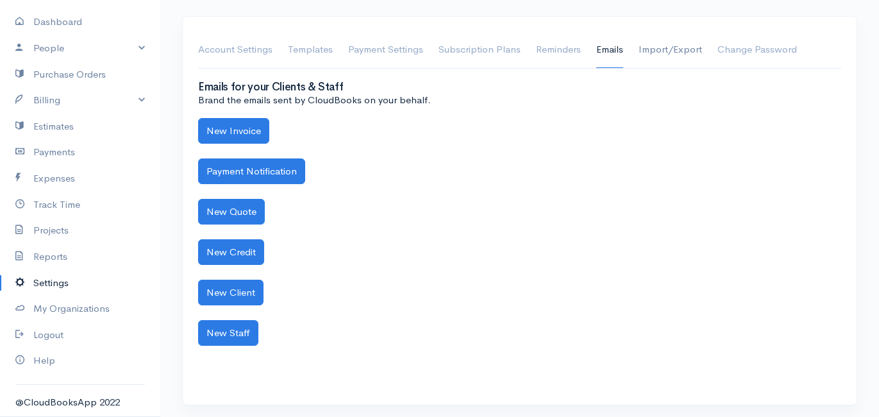
click at [679, 58] on link "Import/Export" at bounding box center [670, 50] width 63 height 36
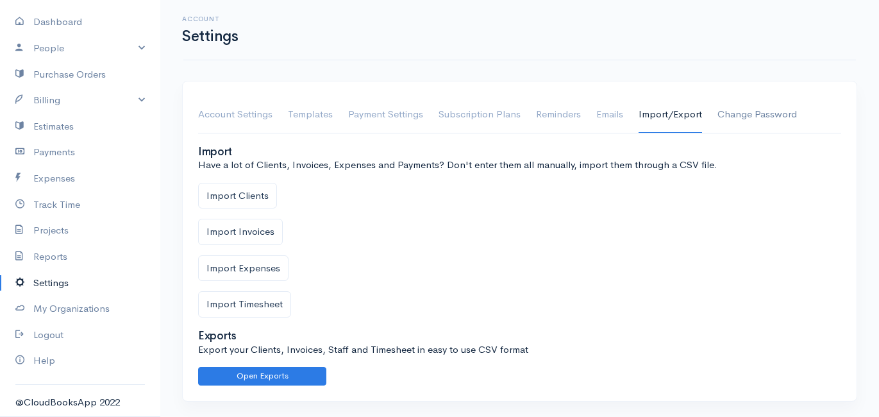
click at [730, 123] on link "Change Password" at bounding box center [758, 115] width 80 height 36
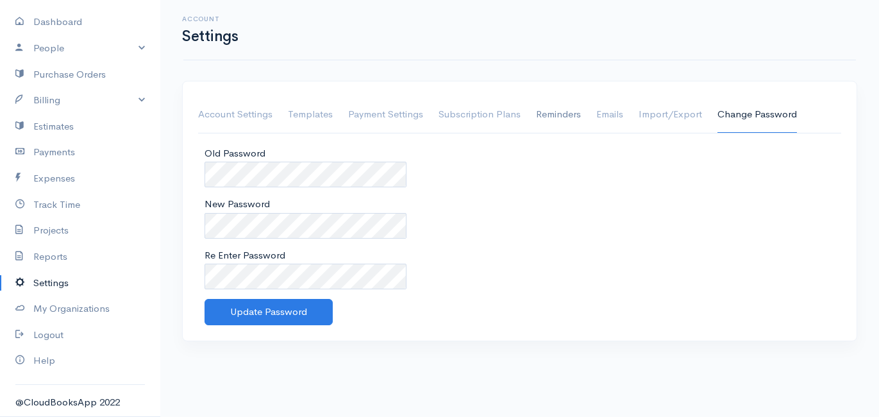
click at [544, 110] on link "Reminders" at bounding box center [558, 115] width 45 height 36
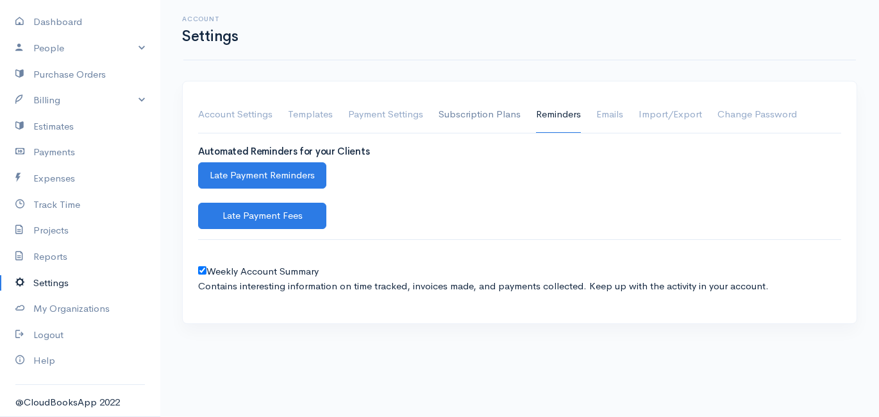
click at [503, 107] on link "Subscription Plans" at bounding box center [480, 115] width 82 height 36
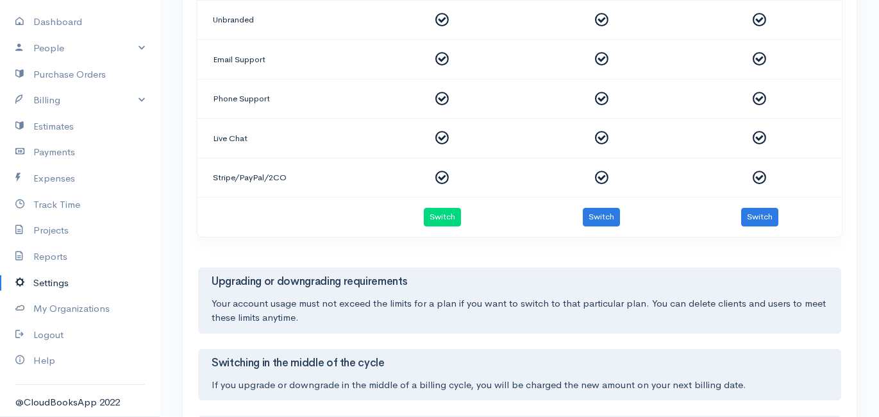
scroll to position [761, 0]
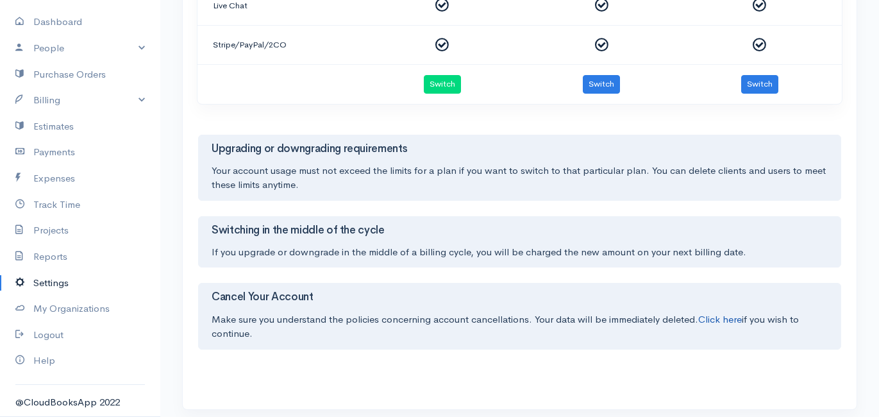
click at [730, 313] on link "Click here" at bounding box center [720, 319] width 44 height 12
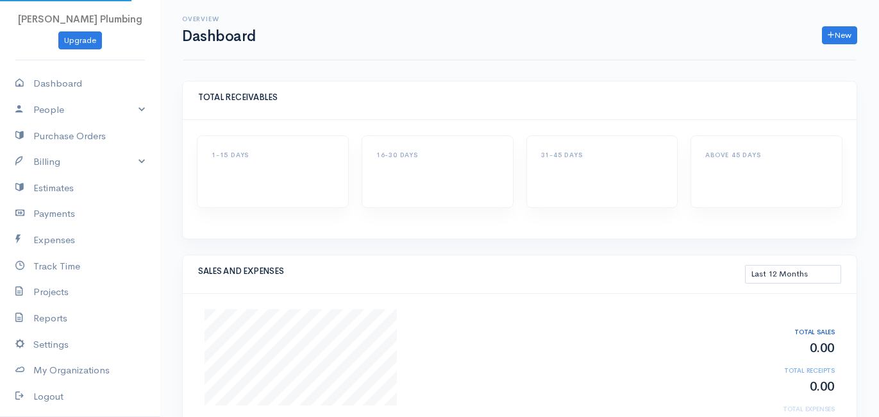
select select "365"
click at [823, 43] on link "New" at bounding box center [839, 35] width 35 height 19
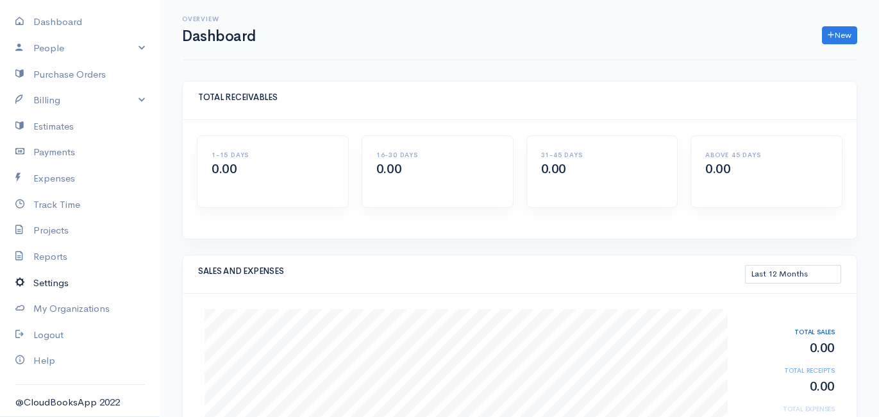
click at [56, 282] on link "Settings" at bounding box center [80, 283] width 160 height 26
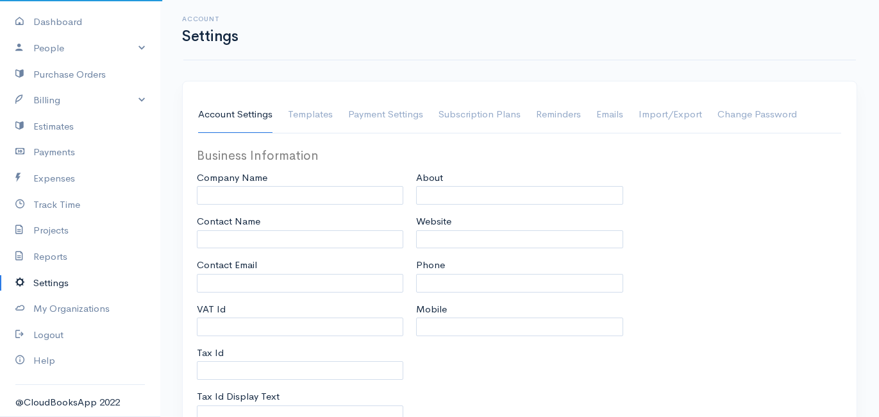
select select
select select "3"
type input "[EMAIL_ADDRESS][DOMAIN_NAME]"
